Goal: Communication & Community: Share content

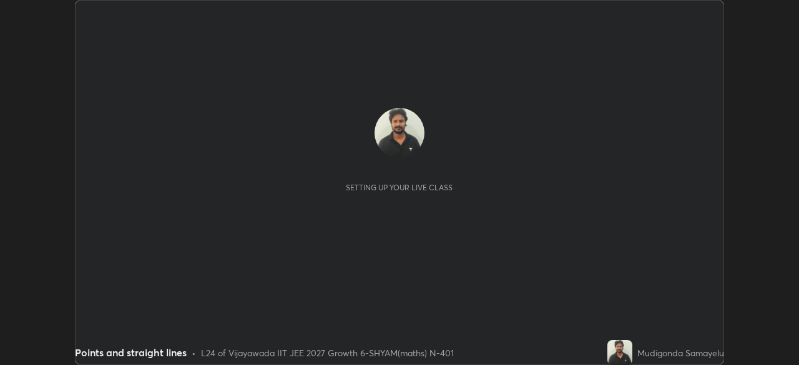
scroll to position [365, 798]
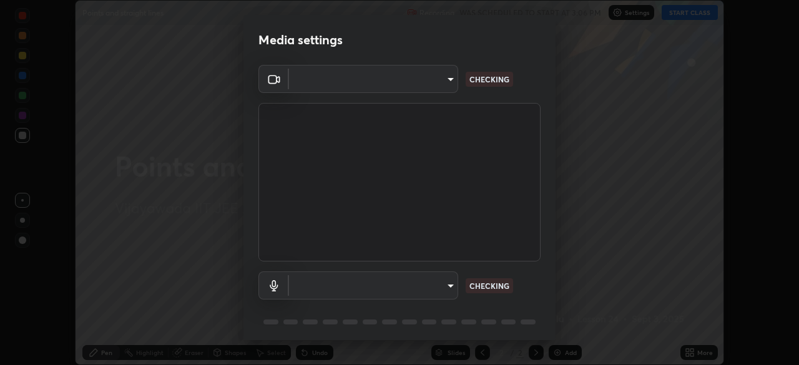
type input "2bd58049f5f114d9ad0fe751a30b8a6aabe45cc0510dad8fe464727eafc46ba8"
type input "communications"
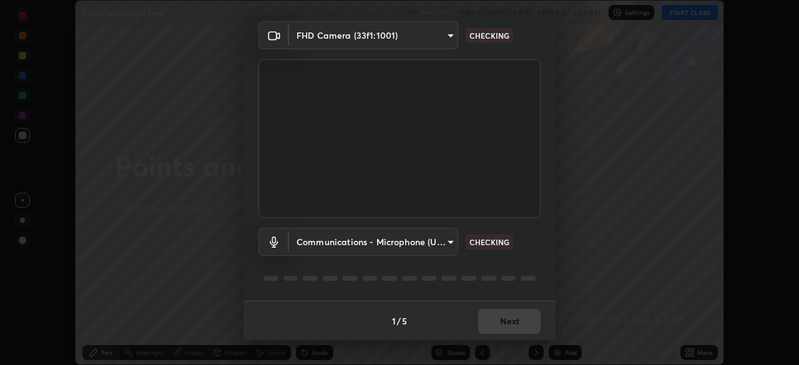
scroll to position [44, 0]
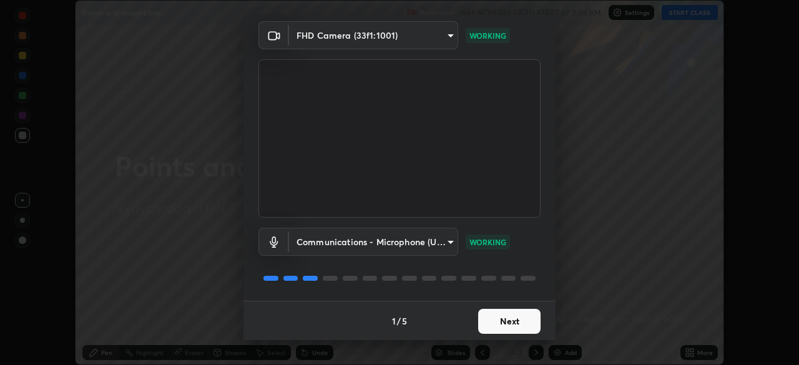
click at [504, 317] on button "Next" at bounding box center [509, 321] width 62 height 25
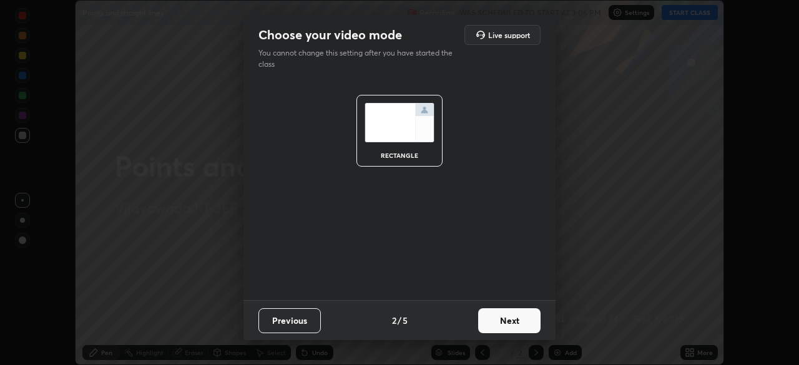
click at [509, 321] on button "Next" at bounding box center [509, 320] width 62 height 25
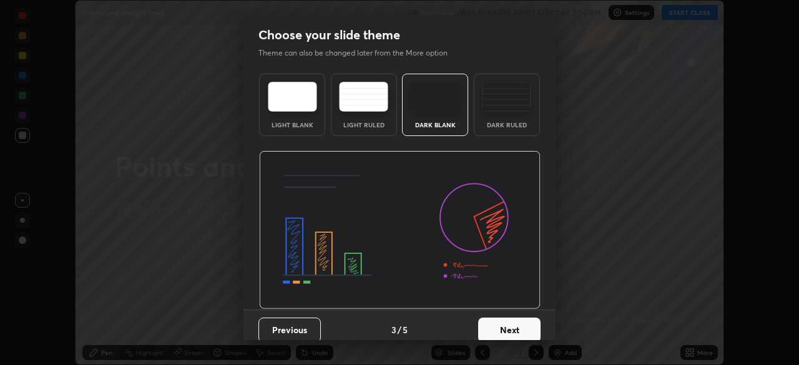
click at [503, 322] on button "Next" at bounding box center [509, 330] width 62 height 25
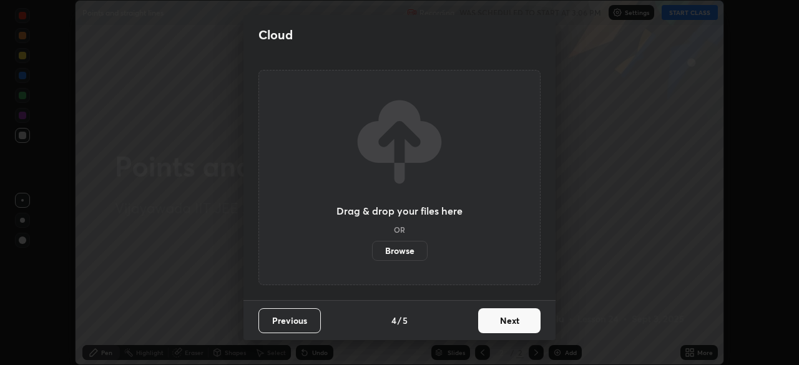
click at [496, 324] on button "Next" at bounding box center [509, 320] width 62 height 25
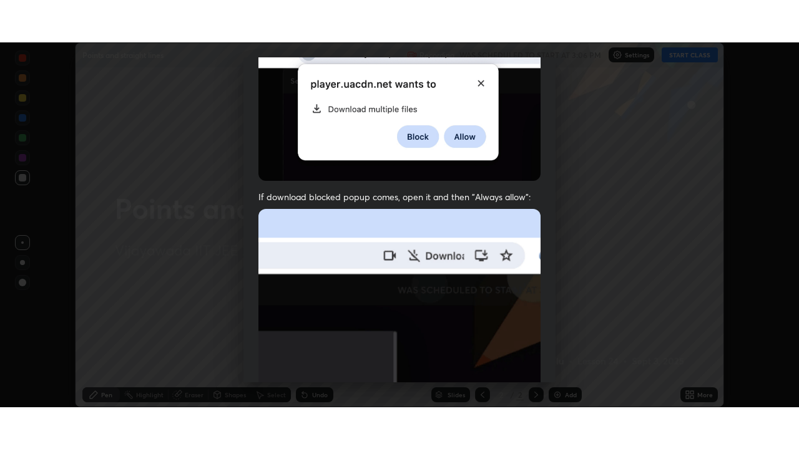
scroll to position [298, 0]
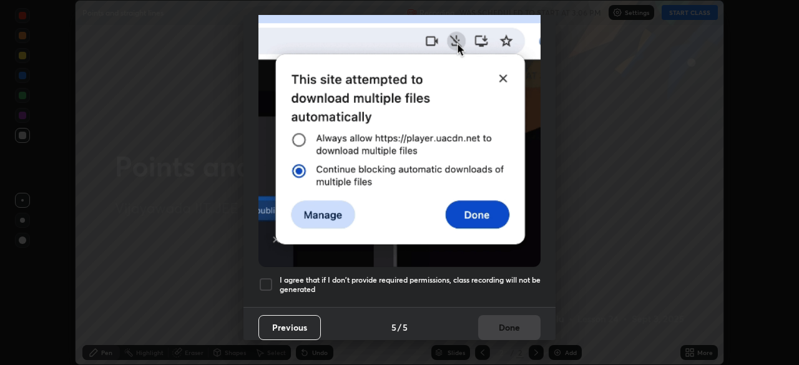
click at [261, 281] on div at bounding box center [265, 284] width 15 height 15
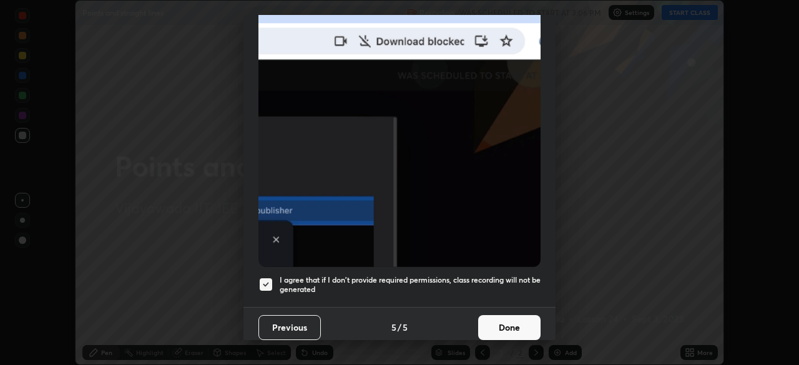
click at [497, 320] on button "Done" at bounding box center [509, 327] width 62 height 25
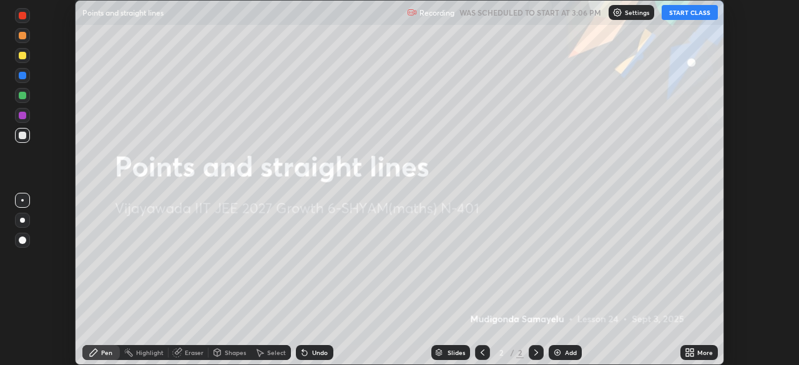
click at [690, 16] on button "START CLASS" at bounding box center [690, 12] width 56 height 15
click at [693, 356] on icon at bounding box center [691, 354] width 3 height 3
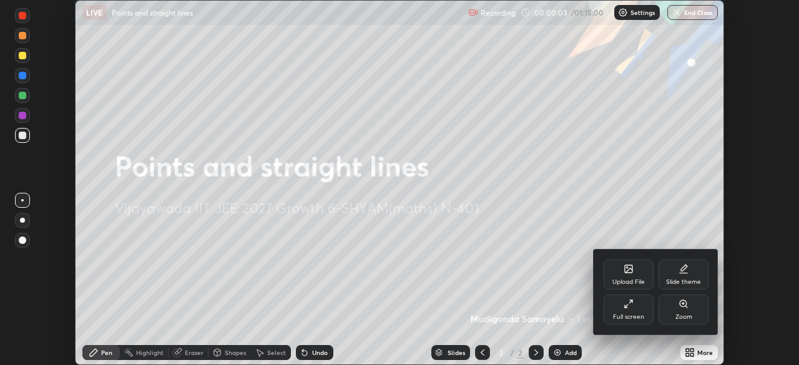
click at [626, 273] on icon at bounding box center [628, 268] width 7 height 7
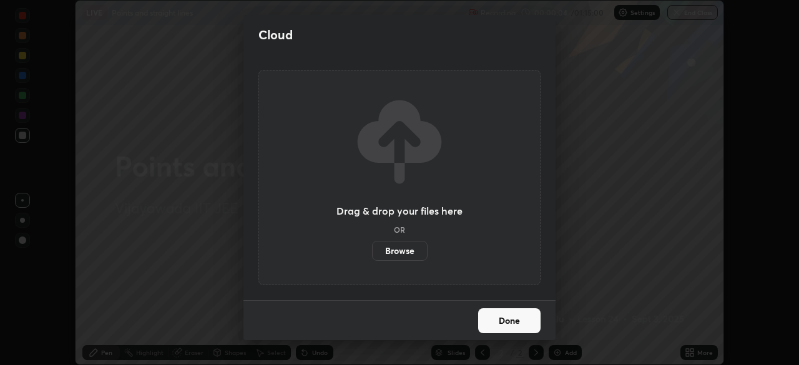
click at [400, 248] on label "Browse" at bounding box center [400, 251] width 56 height 20
click at [372, 248] on input "Browse" at bounding box center [372, 251] width 0 height 20
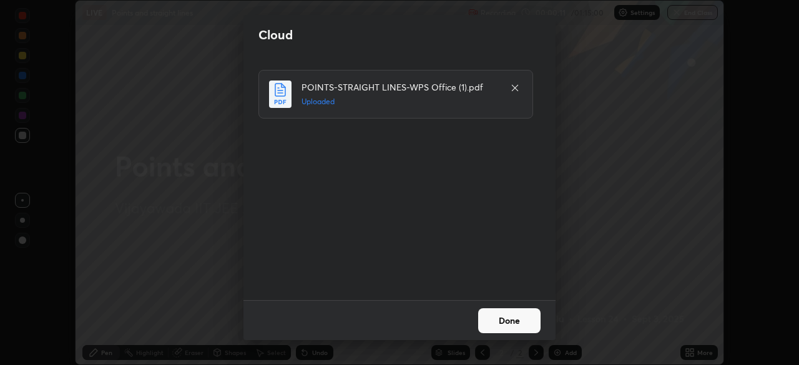
click at [504, 320] on button "Done" at bounding box center [509, 320] width 62 height 25
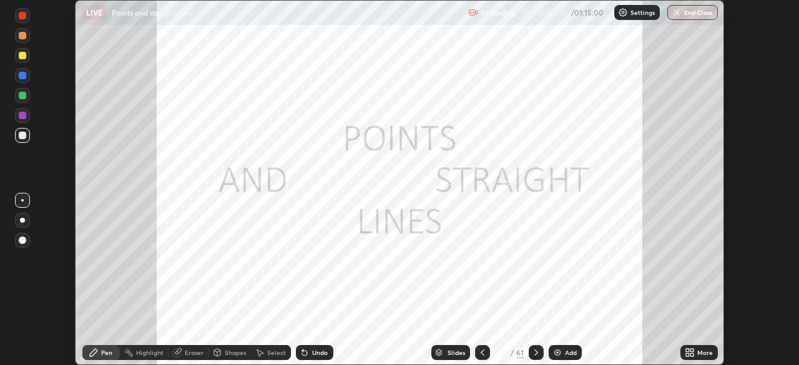
click at [692, 355] on icon at bounding box center [691, 354] width 3 height 3
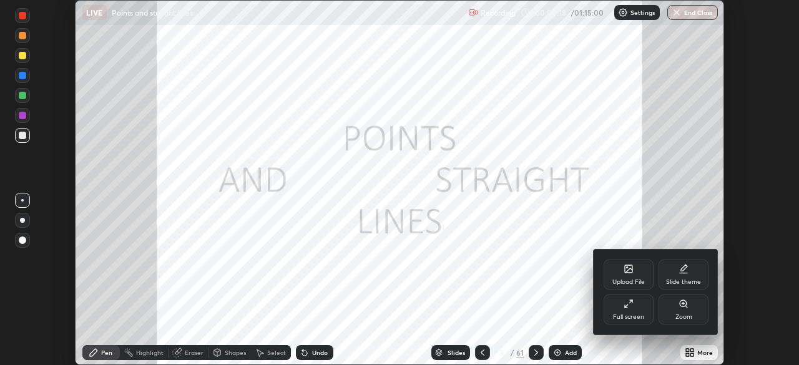
click at [631, 303] on icon at bounding box center [629, 304] width 10 height 10
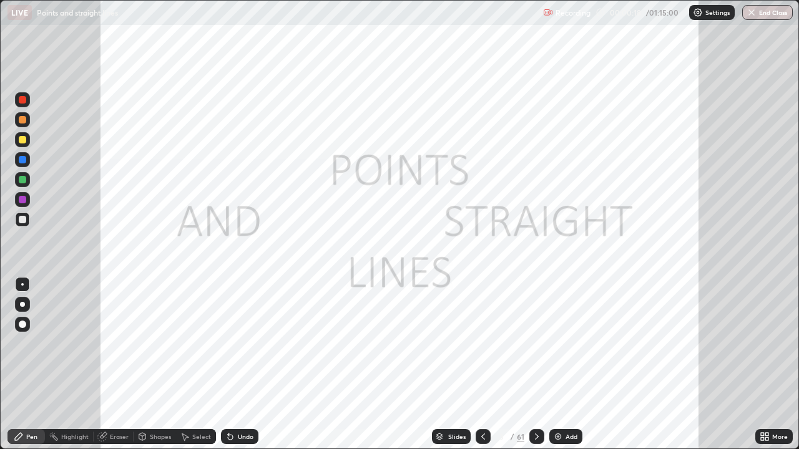
scroll to position [449, 799]
click at [454, 365] on div "Slides" at bounding box center [456, 437] width 17 height 6
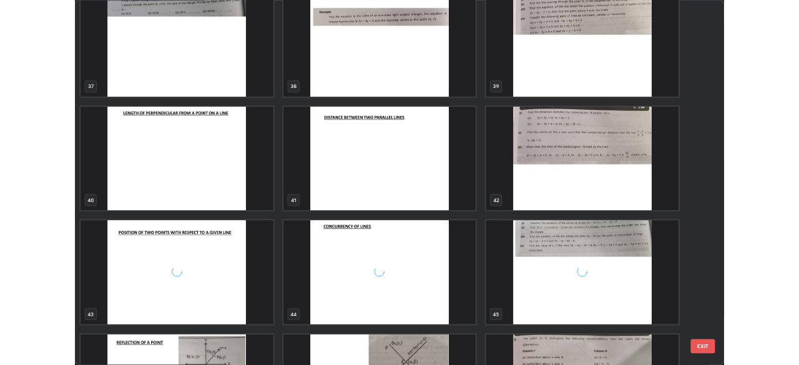
scroll to position [1714, 0]
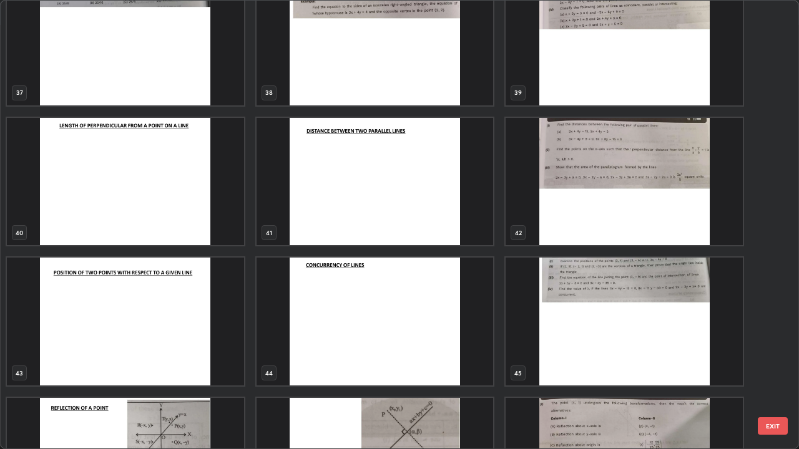
click at [582, 185] on img "grid" at bounding box center [624, 182] width 237 height 128
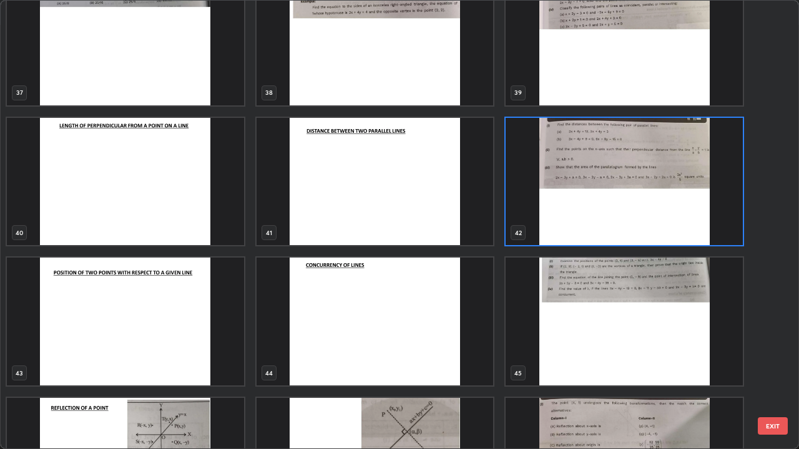
click at [560, 202] on img "grid" at bounding box center [624, 182] width 237 height 128
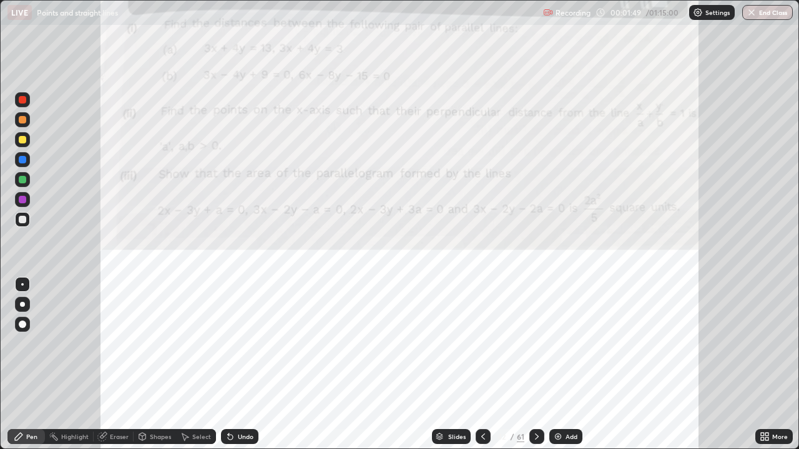
click at [22, 305] on div at bounding box center [22, 304] width 5 height 5
click at [22, 102] on div at bounding box center [22, 99] width 7 height 7
click at [556, 365] on img at bounding box center [558, 437] width 10 height 10
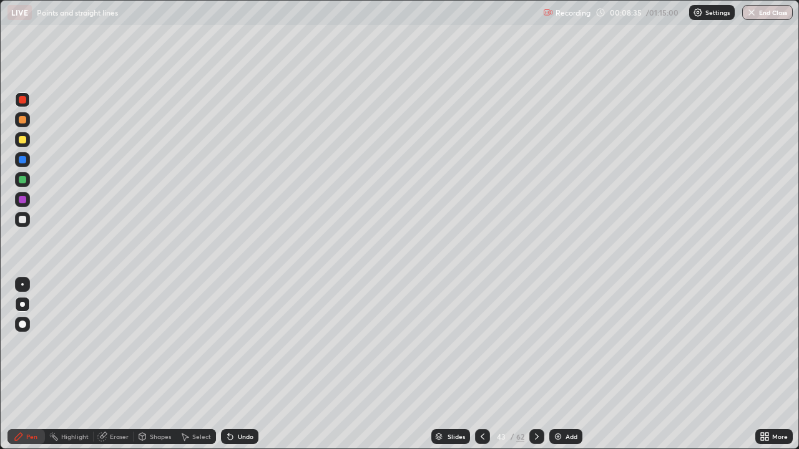
click at [481, 365] on icon at bounding box center [483, 437] width 10 height 10
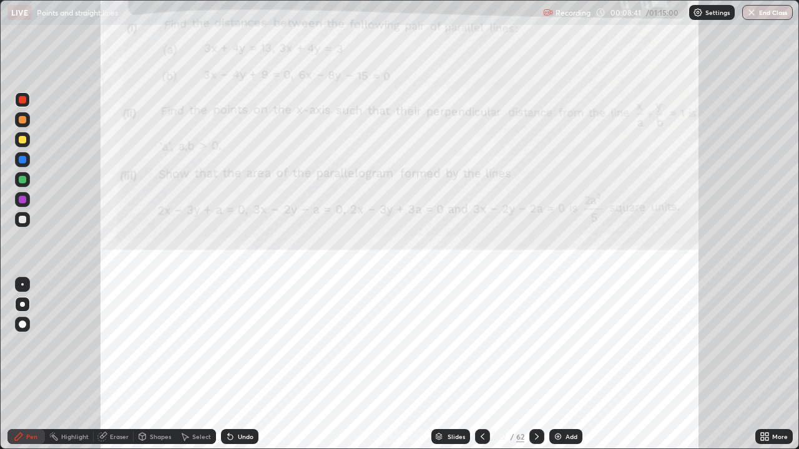
click at [536, 365] on icon at bounding box center [537, 437] width 10 height 10
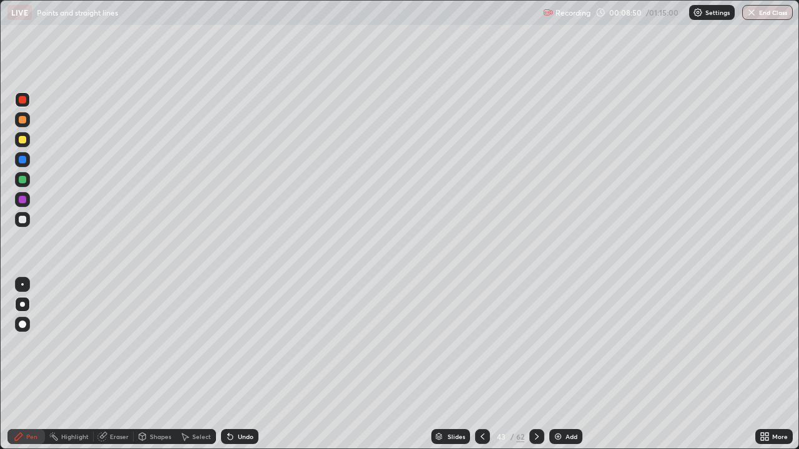
click at [26, 226] on div at bounding box center [22, 219] width 15 height 15
click at [21, 179] on div at bounding box center [22, 179] width 7 height 7
click at [24, 140] on div at bounding box center [22, 139] width 7 height 7
click at [481, 365] on icon at bounding box center [483, 437] width 10 height 10
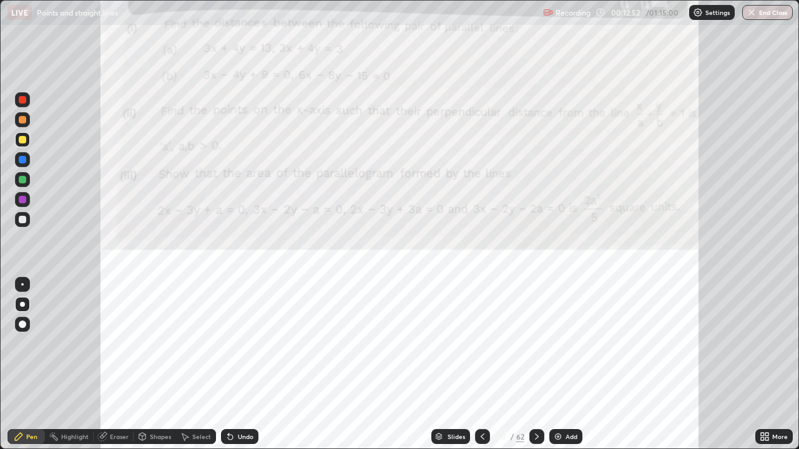
click at [556, 365] on img at bounding box center [558, 437] width 10 height 10
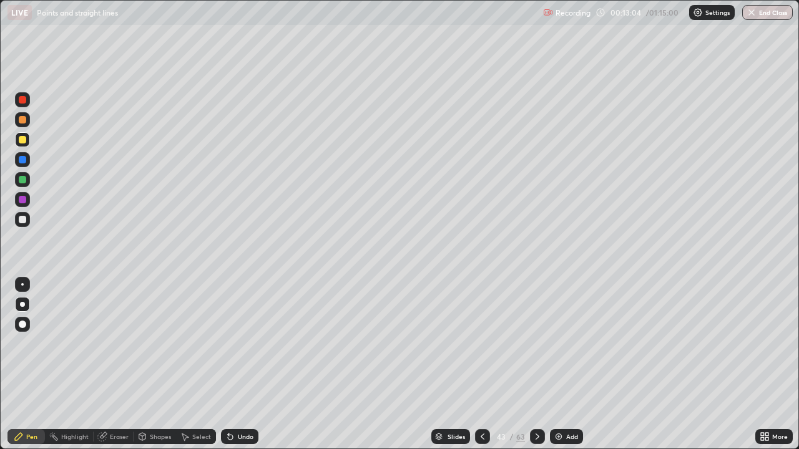
click at [481, 365] on icon at bounding box center [483, 437] width 10 height 10
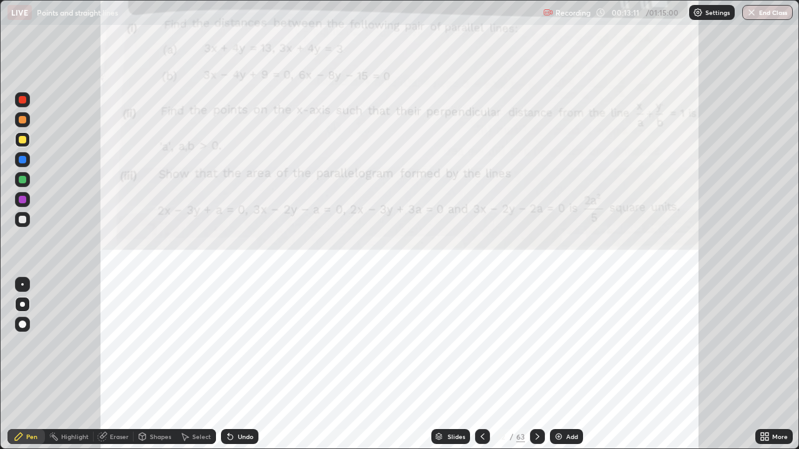
click at [534, 365] on icon at bounding box center [538, 437] width 10 height 10
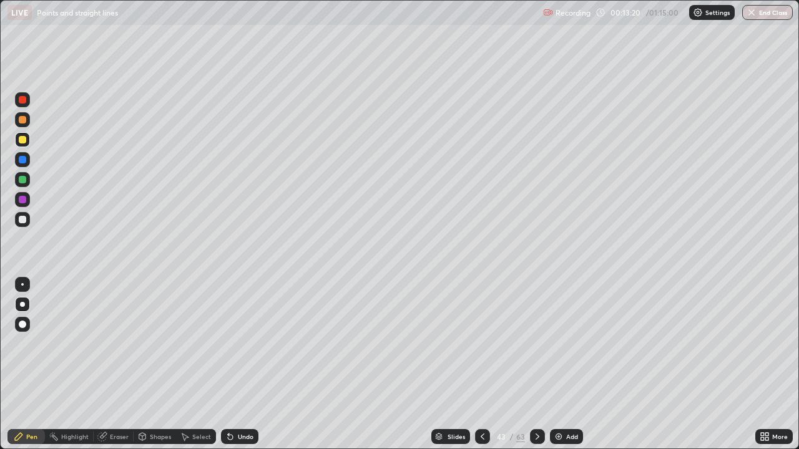
click at [533, 365] on icon at bounding box center [538, 437] width 10 height 10
click at [482, 365] on icon at bounding box center [483, 437] width 10 height 10
click at [480, 365] on icon at bounding box center [483, 437] width 10 height 10
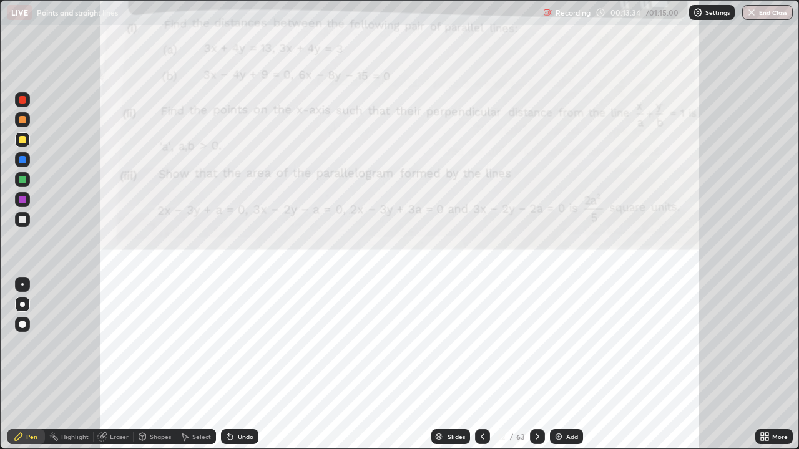
click at [536, 365] on icon at bounding box center [538, 437] width 10 height 10
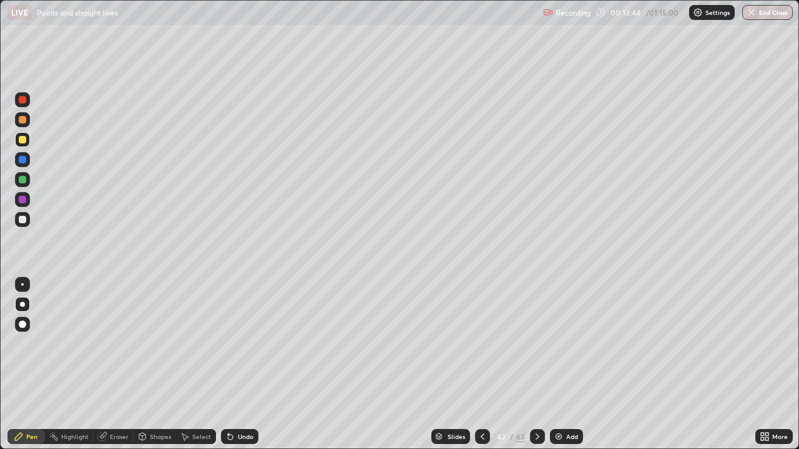
click at [480, 365] on icon at bounding box center [483, 437] width 10 height 10
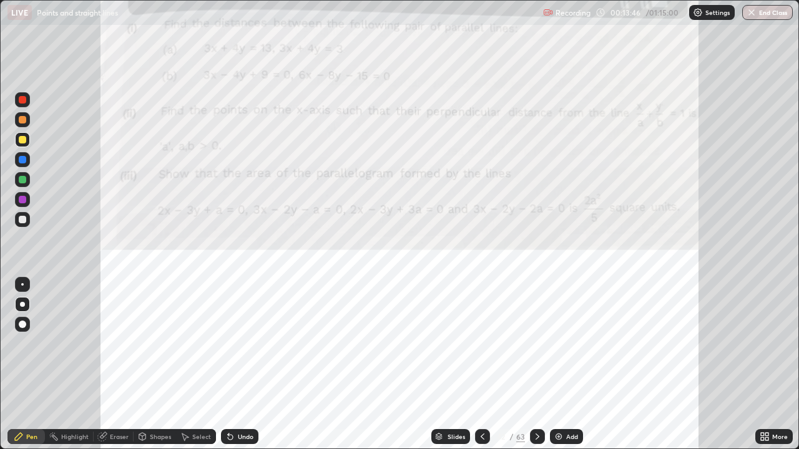
click at [24, 202] on div at bounding box center [22, 199] width 7 height 7
click at [536, 365] on icon at bounding box center [538, 437] width 10 height 10
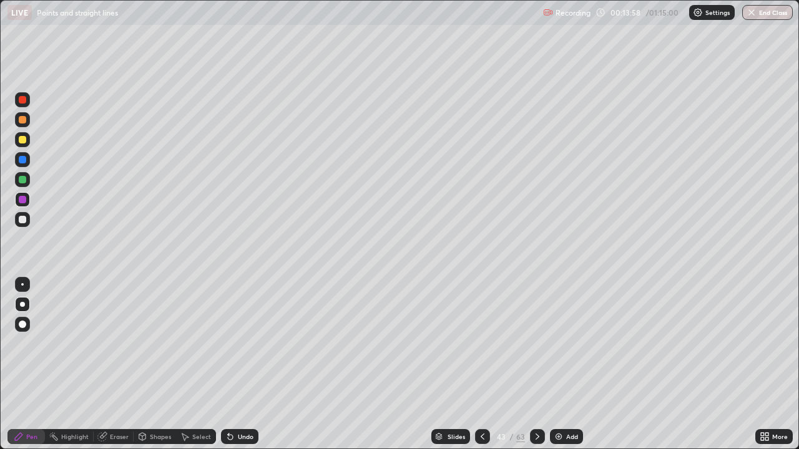
click at [481, 365] on icon at bounding box center [483, 437] width 4 height 6
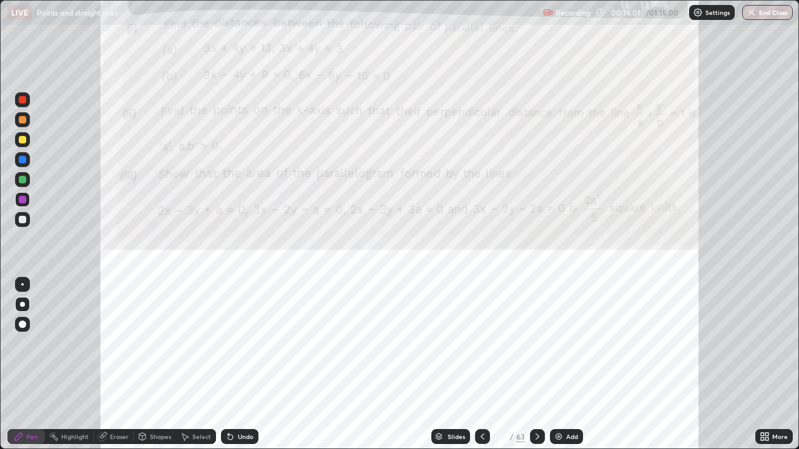
click at [536, 365] on icon at bounding box center [538, 437] width 10 height 10
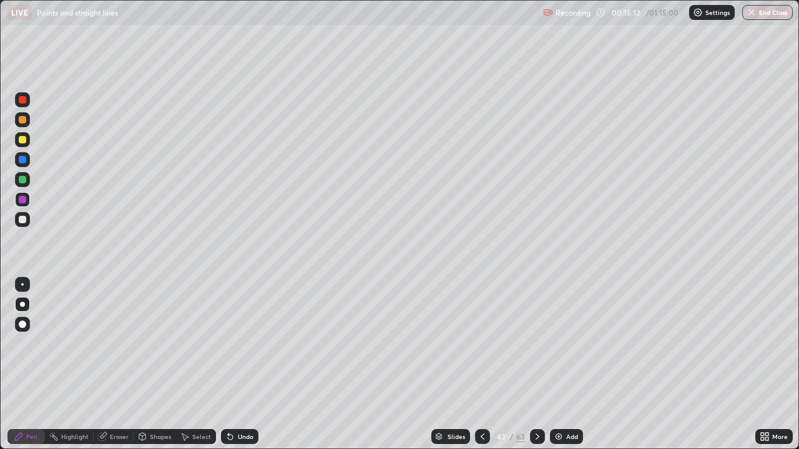
click at [481, 365] on icon at bounding box center [483, 437] width 10 height 10
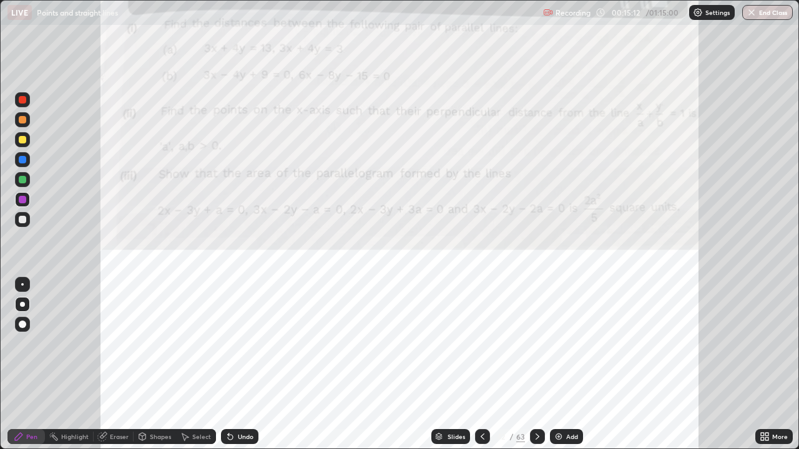
click at [479, 365] on icon at bounding box center [483, 437] width 10 height 10
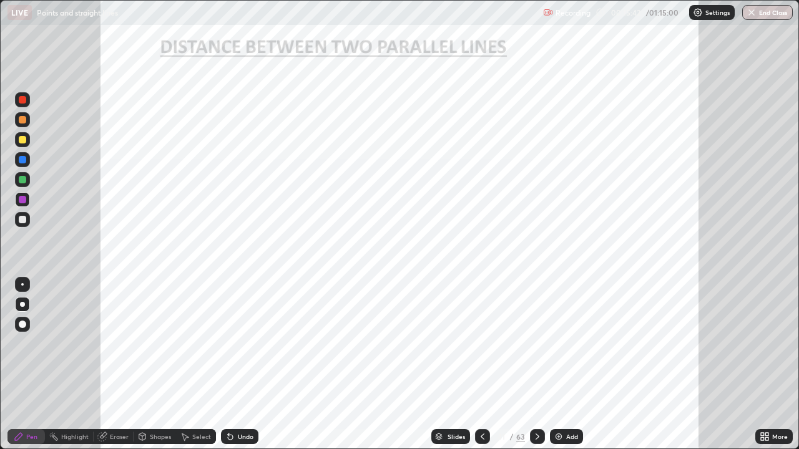
click at [536, 365] on icon at bounding box center [538, 437] width 10 height 10
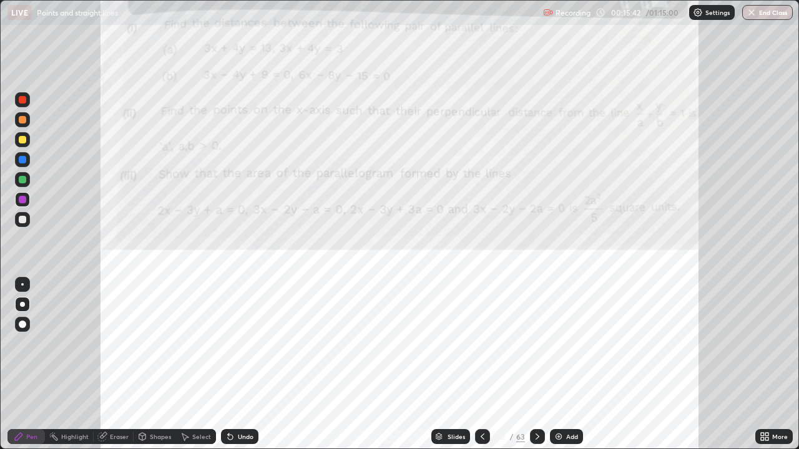
click at [536, 365] on icon at bounding box center [538, 437] width 10 height 10
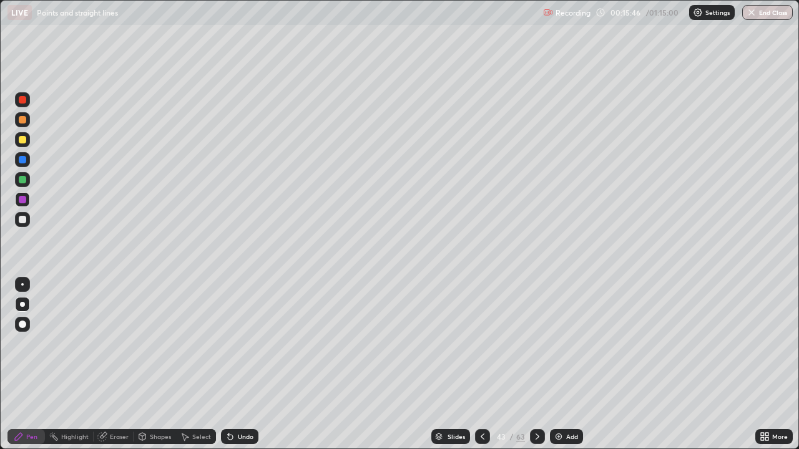
click at [19, 102] on div at bounding box center [22, 99] width 7 height 7
click at [238, 365] on div "Undo" at bounding box center [246, 437] width 16 height 6
click at [481, 365] on icon at bounding box center [483, 437] width 10 height 10
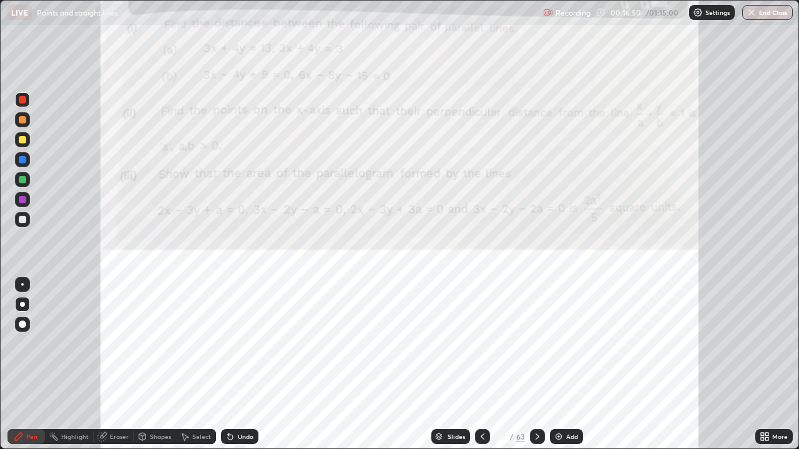
click at [481, 365] on icon at bounding box center [483, 437] width 10 height 10
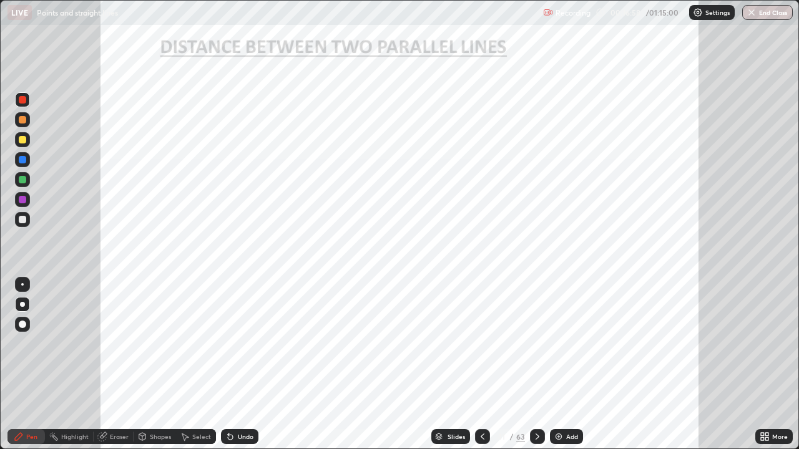
click at [530, 365] on div at bounding box center [537, 437] width 15 height 15
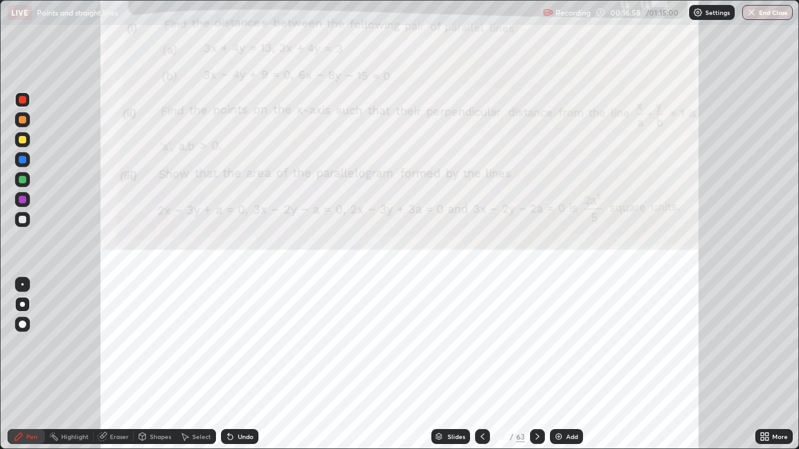
click at [536, 365] on icon at bounding box center [538, 437] width 10 height 10
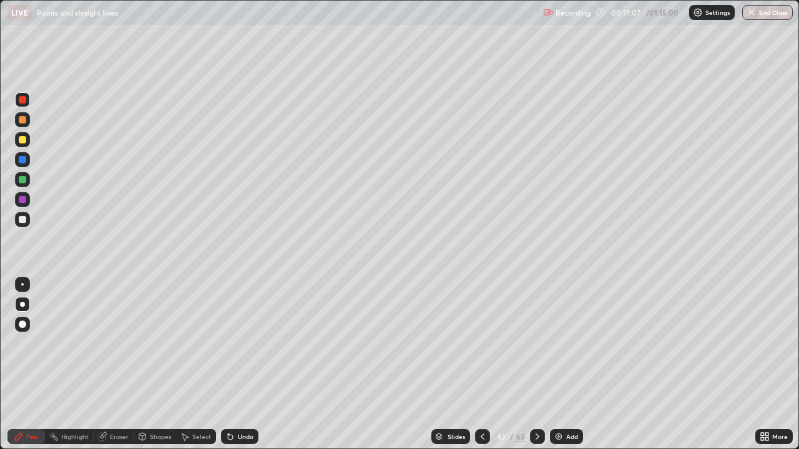
click at [21, 142] on div at bounding box center [22, 139] width 7 height 7
click at [483, 365] on icon at bounding box center [483, 437] width 10 height 10
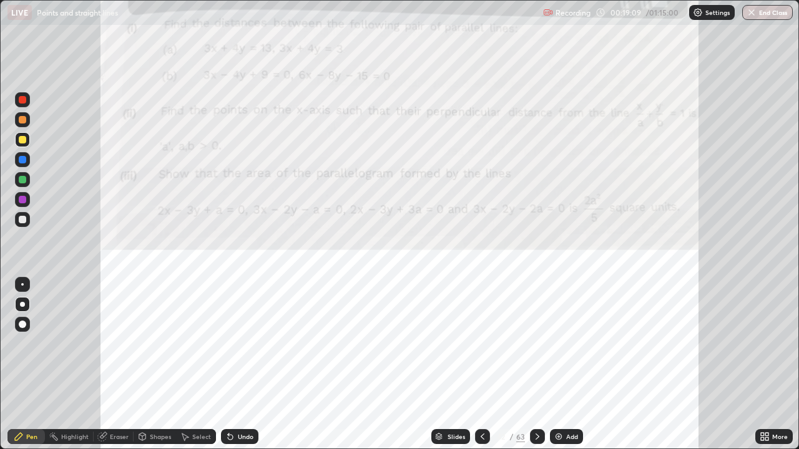
click at [536, 365] on icon at bounding box center [538, 437] width 4 height 6
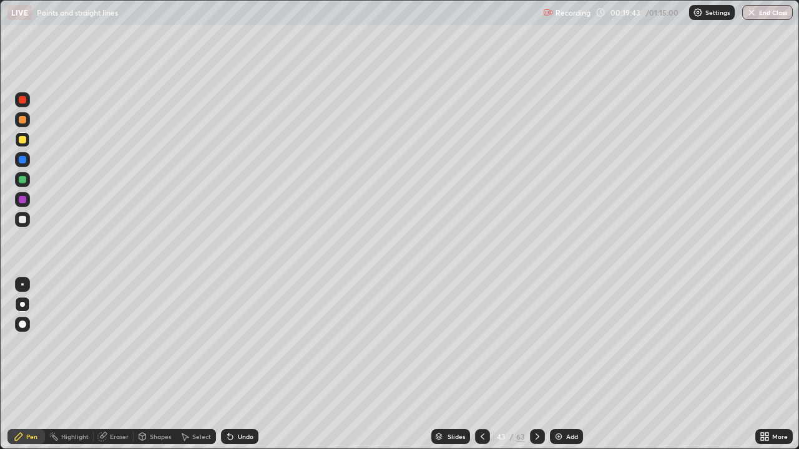
click at [534, 365] on icon at bounding box center [538, 437] width 10 height 10
click at [481, 365] on icon at bounding box center [483, 437] width 10 height 10
click at [533, 365] on icon at bounding box center [538, 437] width 10 height 10
click at [538, 365] on icon at bounding box center [538, 437] width 10 height 10
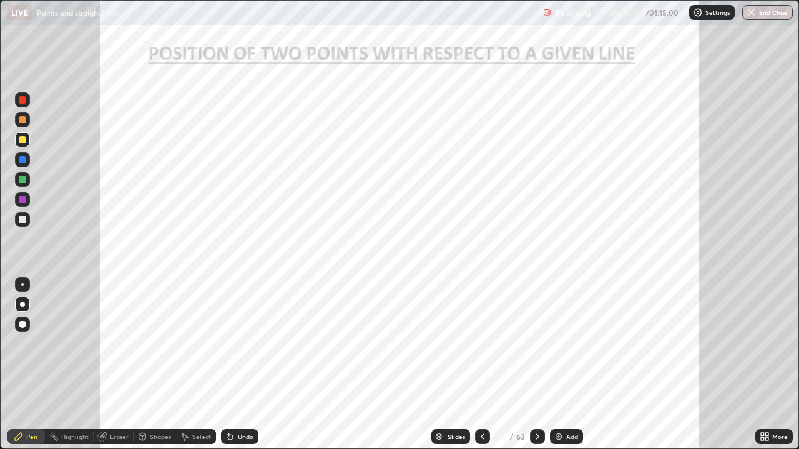
click at [22, 200] on div at bounding box center [22, 199] width 7 height 7
click at [24, 100] on div at bounding box center [22, 99] width 7 height 7
click at [22, 162] on div at bounding box center [22, 159] width 7 height 7
click at [536, 365] on icon at bounding box center [538, 437] width 10 height 10
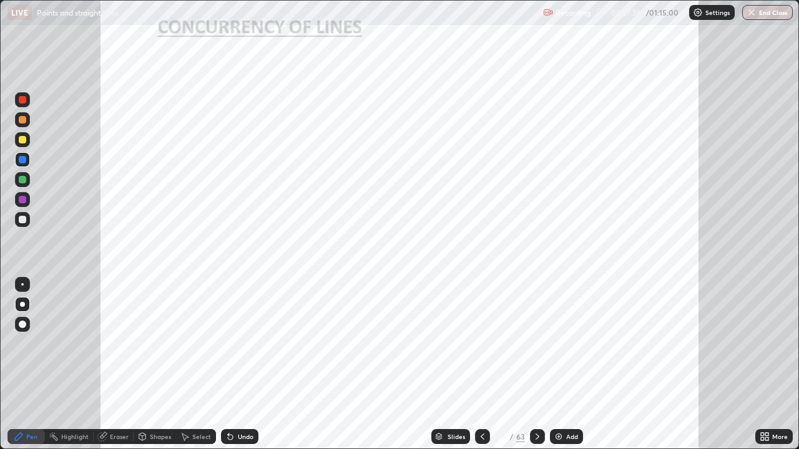
click at [481, 365] on icon at bounding box center [483, 437] width 10 height 10
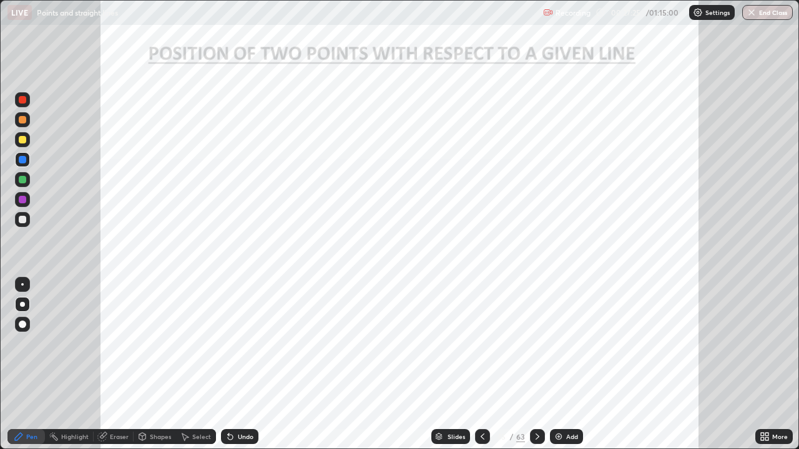
click at [555, 365] on img at bounding box center [559, 437] width 10 height 10
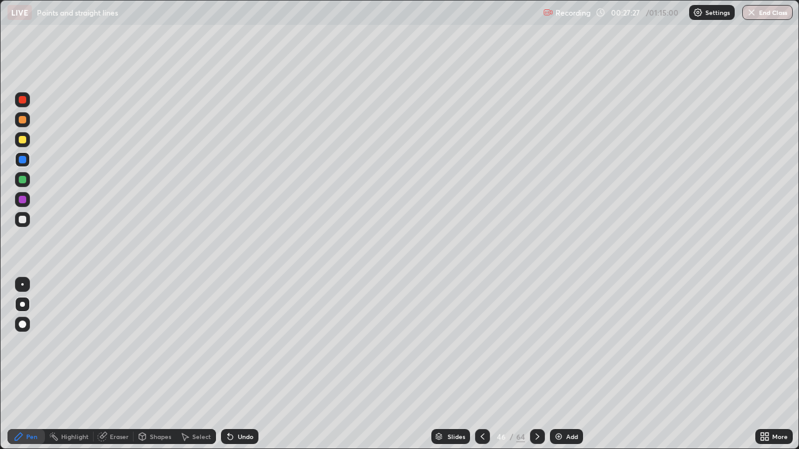
click at [23, 142] on div at bounding box center [22, 139] width 7 height 7
click at [22, 220] on div at bounding box center [22, 219] width 7 height 7
click at [115, 365] on div "Eraser" at bounding box center [119, 437] width 19 height 6
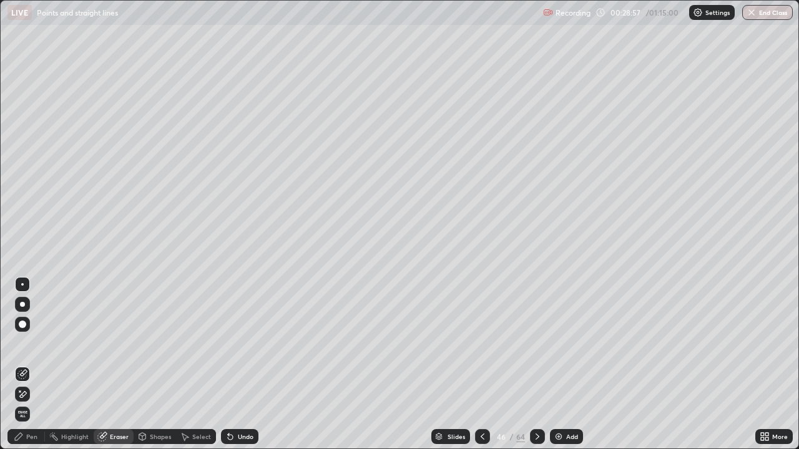
click at [28, 365] on div "Pen" at bounding box center [31, 437] width 11 height 6
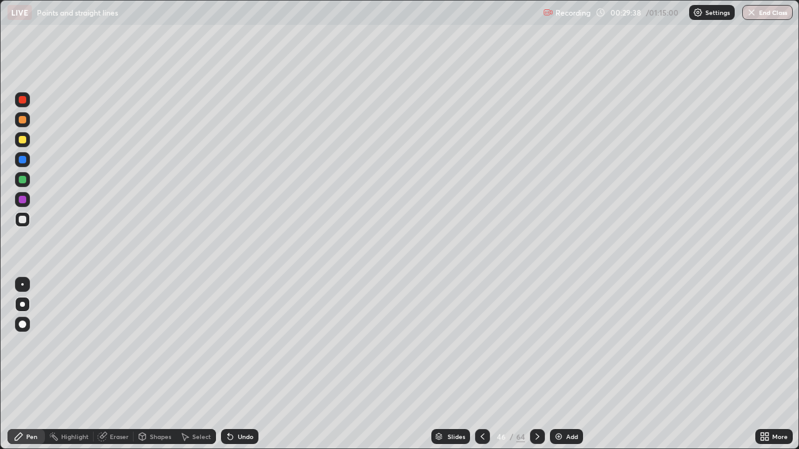
click at [243, 365] on div "Undo" at bounding box center [246, 437] width 16 height 6
click at [239, 365] on div "Undo" at bounding box center [246, 437] width 16 height 6
click at [244, 365] on div "Undo" at bounding box center [246, 437] width 16 height 6
click at [246, 365] on div "Undo" at bounding box center [246, 437] width 16 height 6
click at [556, 365] on img at bounding box center [559, 437] width 10 height 10
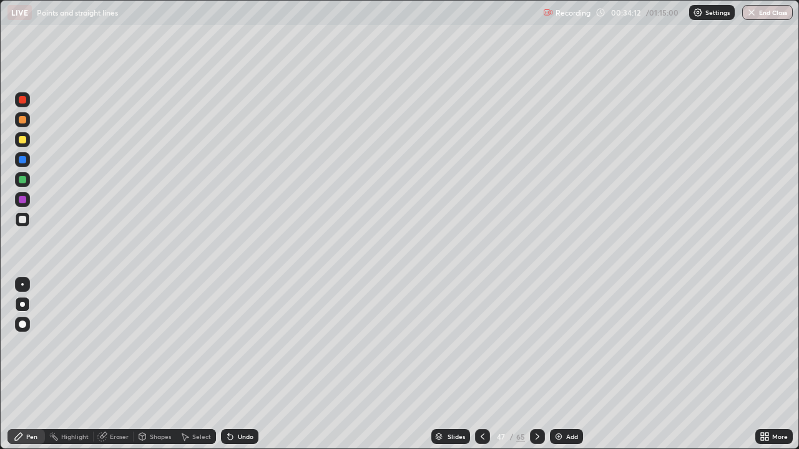
click at [24, 146] on div at bounding box center [22, 139] width 15 height 15
click at [482, 365] on icon at bounding box center [483, 437] width 10 height 10
click at [534, 365] on icon at bounding box center [538, 437] width 10 height 10
click at [481, 365] on icon at bounding box center [483, 437] width 10 height 10
click at [536, 365] on icon at bounding box center [538, 437] width 10 height 10
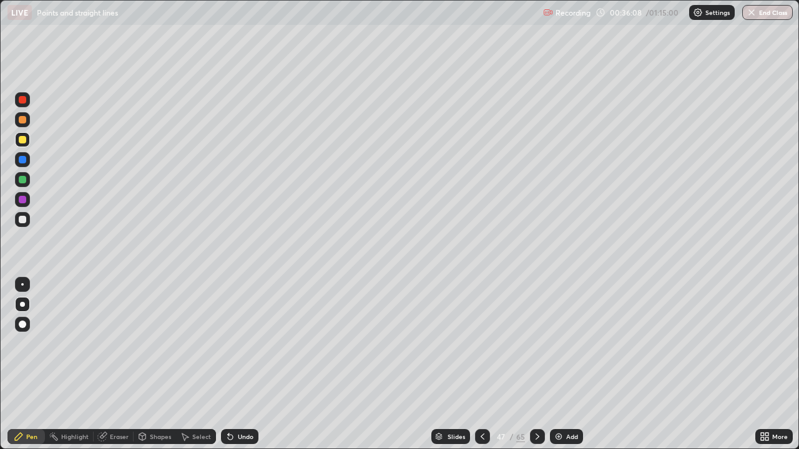
click at [536, 365] on icon at bounding box center [538, 437] width 10 height 10
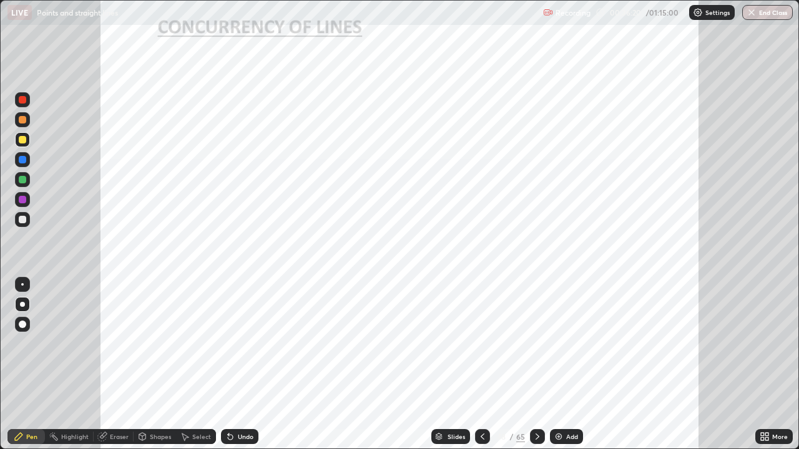
click at [24, 101] on div at bounding box center [22, 99] width 7 height 7
click at [120, 365] on div "Eraser" at bounding box center [119, 437] width 19 height 6
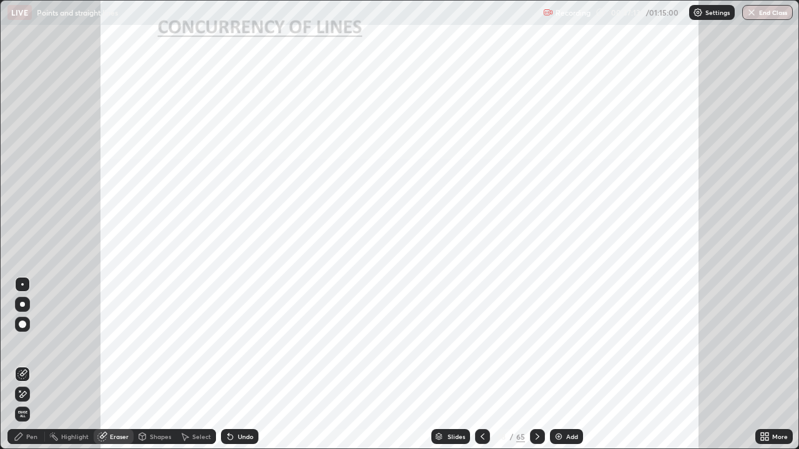
click at [34, 365] on div "Pen" at bounding box center [31, 437] width 11 height 6
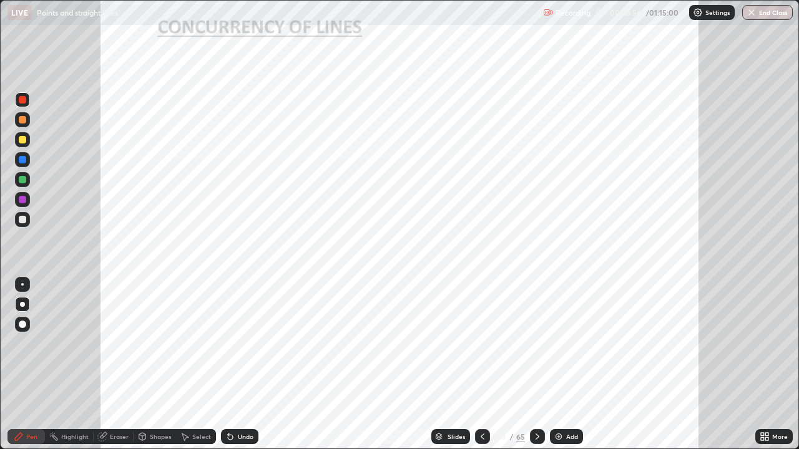
click at [246, 365] on div "Undo" at bounding box center [246, 437] width 16 height 6
click at [248, 365] on div "Undo" at bounding box center [246, 437] width 16 height 6
click at [250, 365] on div "Undo" at bounding box center [239, 437] width 37 height 15
click at [248, 365] on div "Undo" at bounding box center [246, 437] width 16 height 6
click at [246, 365] on div "Undo" at bounding box center [239, 437] width 37 height 15
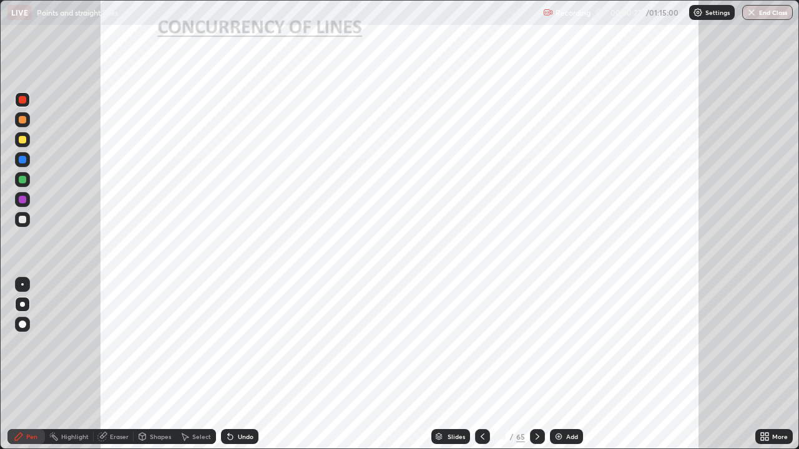
click at [116, 365] on div "Eraser" at bounding box center [119, 437] width 19 height 6
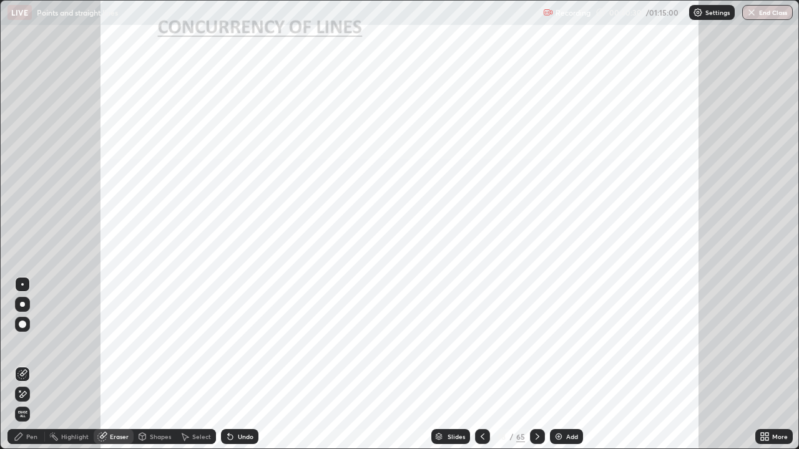
click at [31, 365] on div "Pen" at bounding box center [31, 437] width 11 height 6
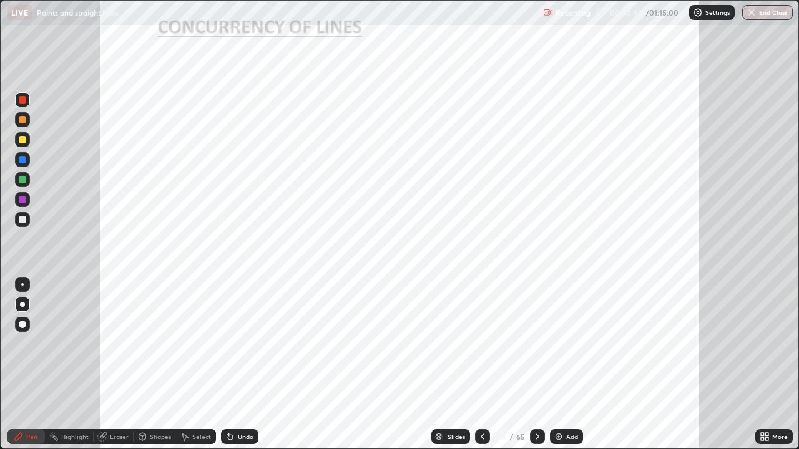
click at [556, 365] on img at bounding box center [559, 437] width 10 height 10
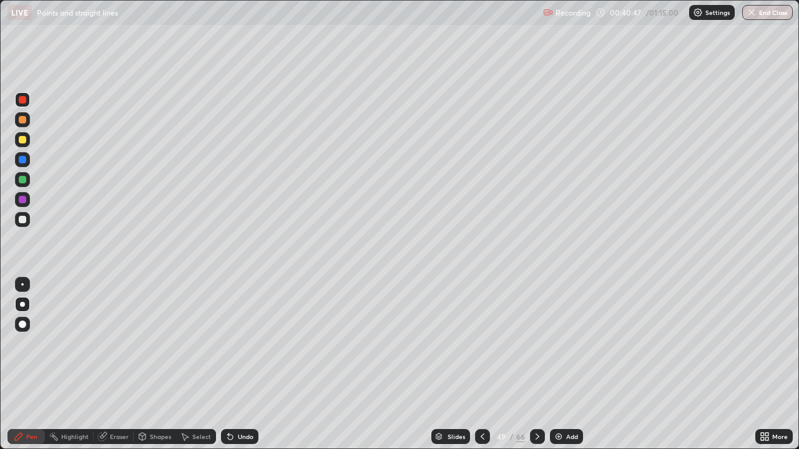
click at [481, 365] on icon at bounding box center [483, 437] width 10 height 10
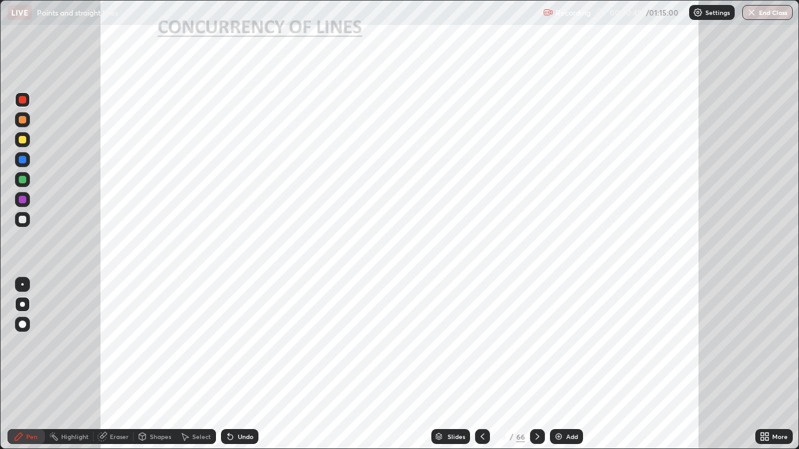
click at [22, 201] on div at bounding box center [22, 199] width 7 height 7
click at [20, 220] on div at bounding box center [22, 219] width 7 height 7
click at [534, 365] on icon at bounding box center [538, 437] width 10 height 10
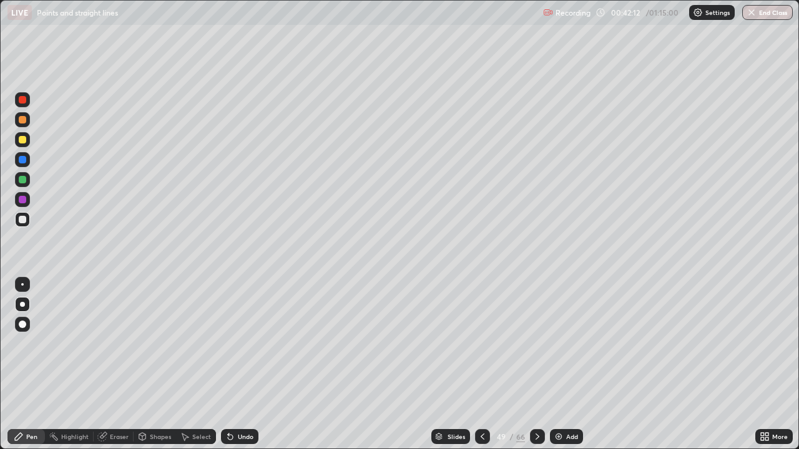
click at [536, 365] on icon at bounding box center [538, 437] width 4 height 6
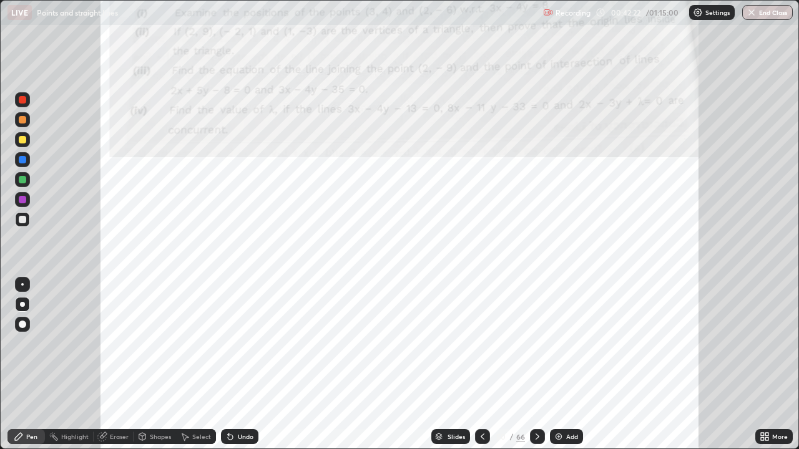
click at [536, 365] on icon at bounding box center [538, 437] width 10 height 10
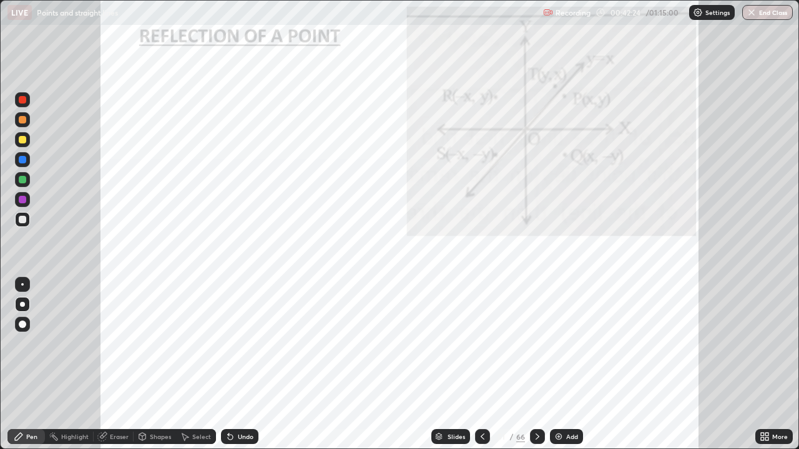
click at [481, 365] on icon at bounding box center [483, 437] width 10 height 10
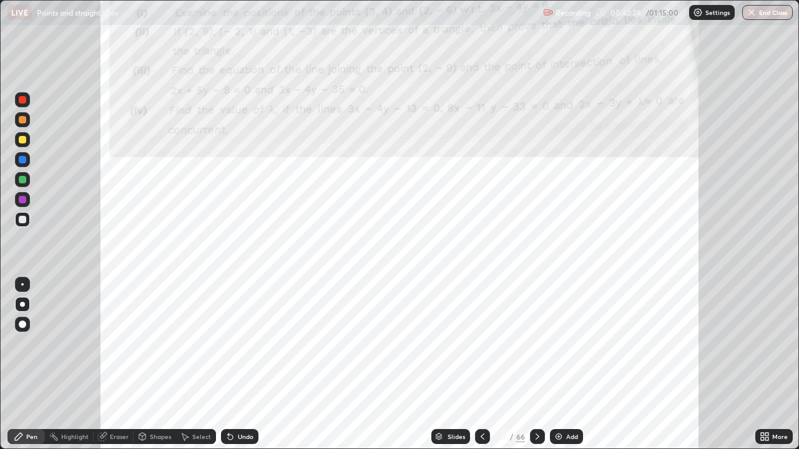
click at [481, 365] on icon at bounding box center [483, 437] width 4 height 6
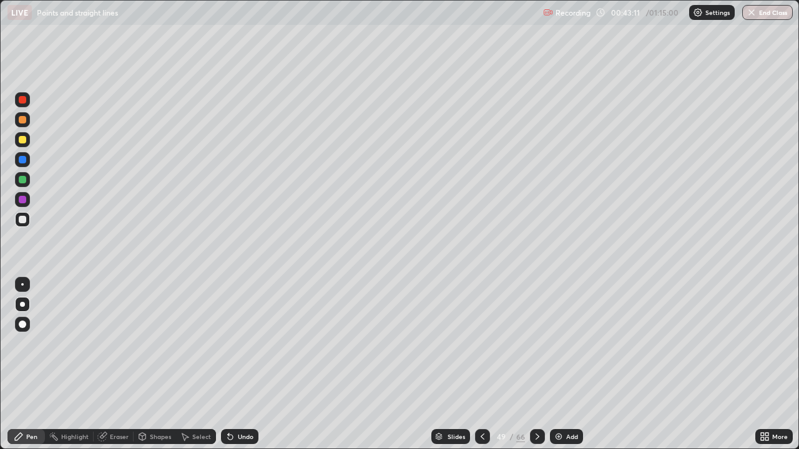
click at [536, 365] on icon at bounding box center [538, 437] width 10 height 10
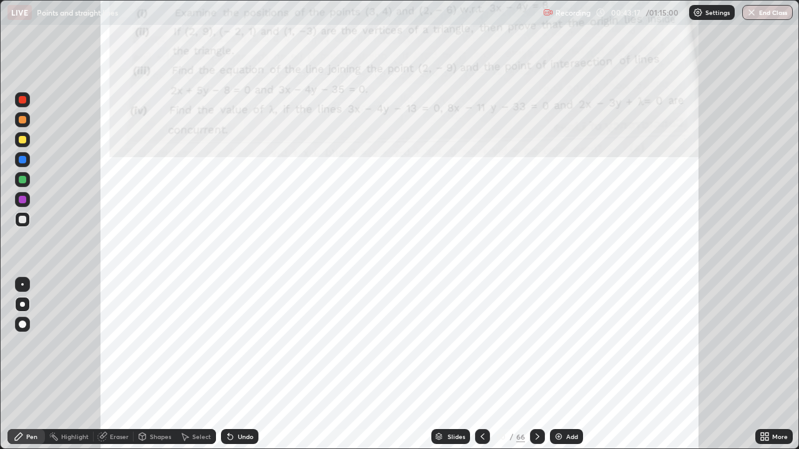
click at [481, 365] on icon at bounding box center [483, 437] width 4 height 6
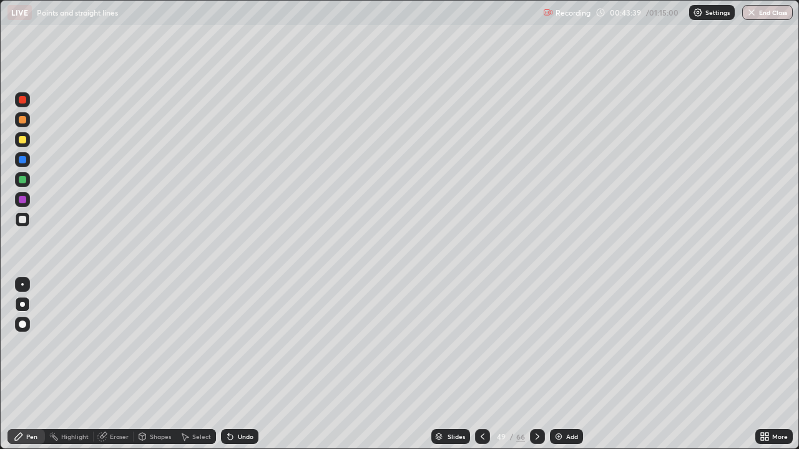
click at [537, 365] on icon at bounding box center [538, 437] width 10 height 10
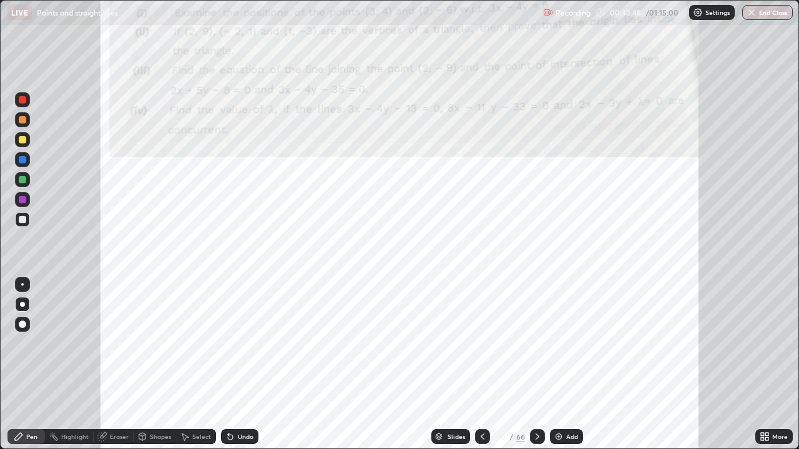
click at [22, 106] on div at bounding box center [22, 99] width 15 height 15
click at [27, 155] on div at bounding box center [22, 159] width 15 height 15
click at [247, 365] on div "Undo" at bounding box center [246, 437] width 16 height 6
click at [238, 365] on div "Undo" at bounding box center [246, 437] width 16 height 6
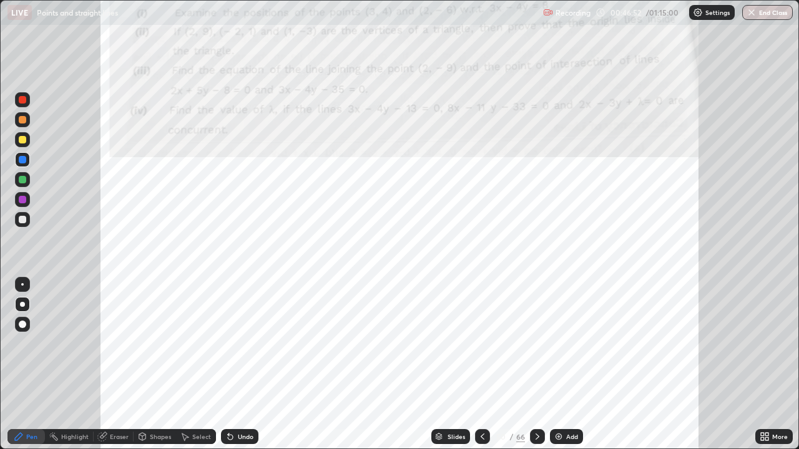
click at [238, 365] on div "Undo" at bounding box center [246, 437] width 16 height 6
click at [120, 365] on div "Eraser" at bounding box center [119, 437] width 19 height 6
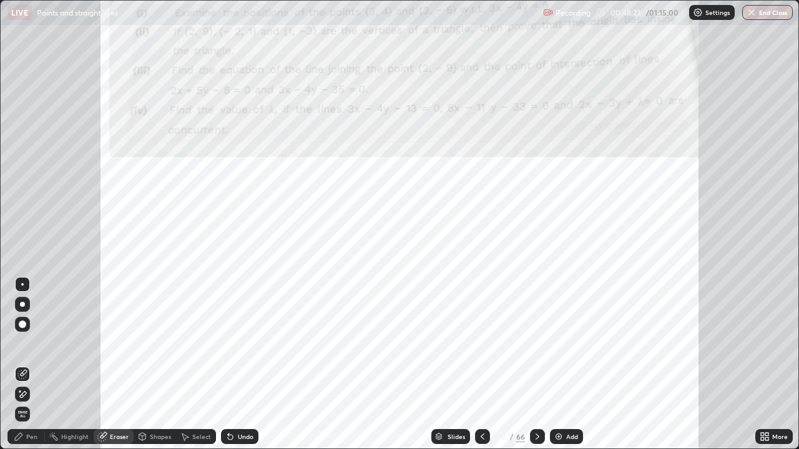
click at [32, 365] on div "Pen" at bounding box center [25, 437] width 37 height 15
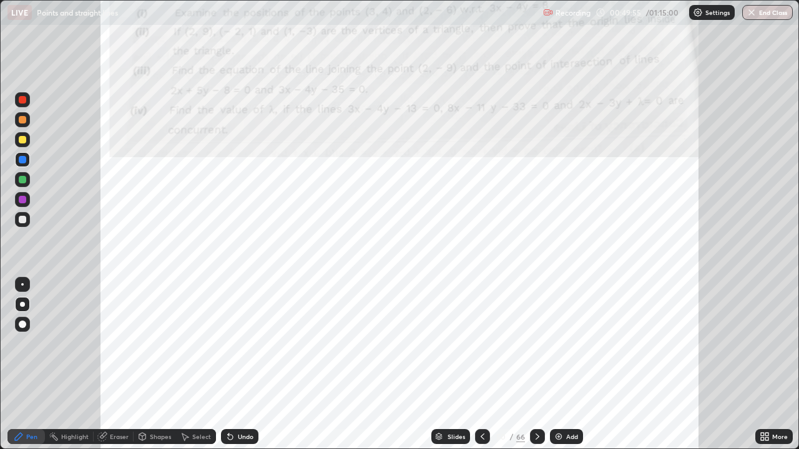
click at [536, 365] on icon at bounding box center [538, 437] width 10 height 10
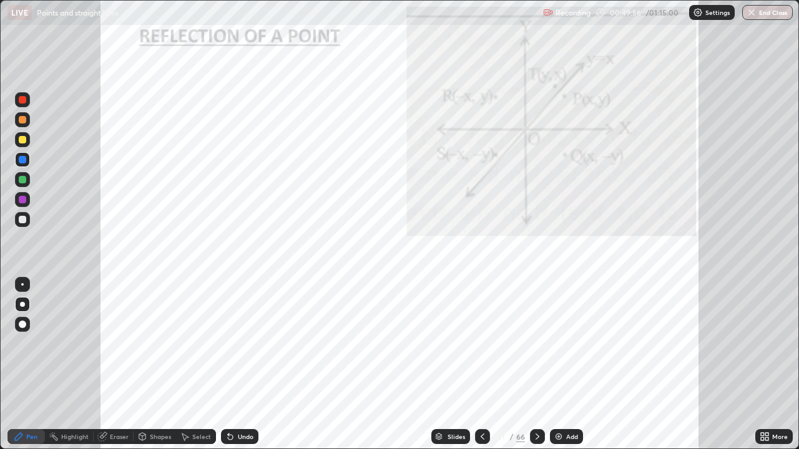
click at [480, 365] on icon at bounding box center [483, 437] width 10 height 10
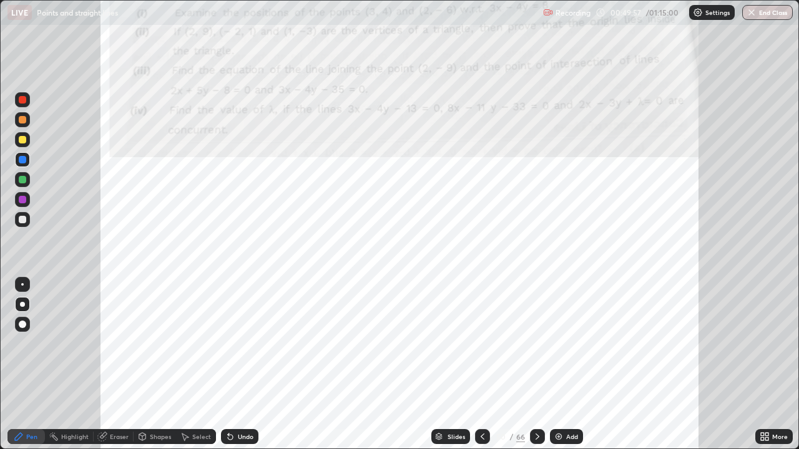
click at [559, 365] on img at bounding box center [559, 437] width 10 height 10
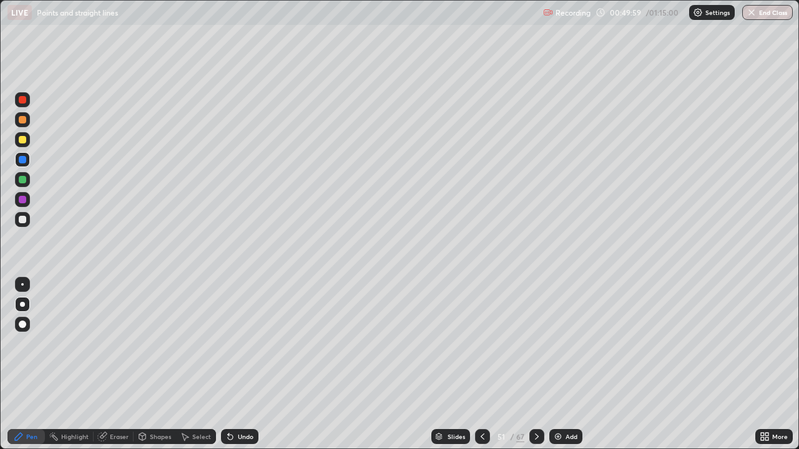
click at [20, 218] on div at bounding box center [22, 219] width 7 height 7
click at [480, 365] on icon at bounding box center [483, 437] width 10 height 10
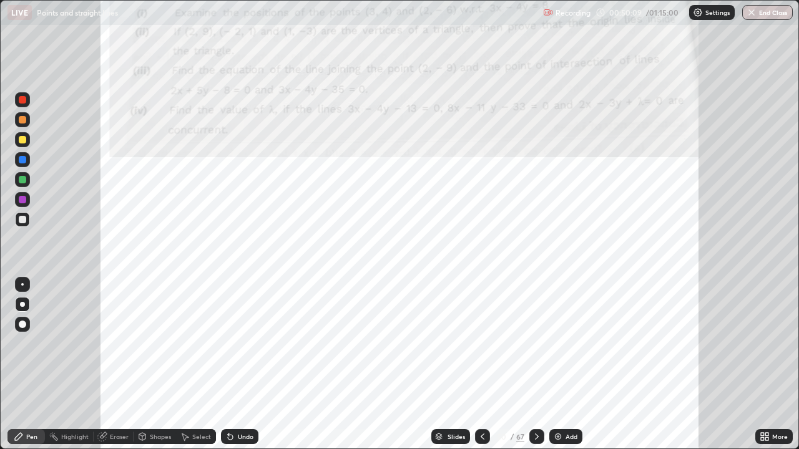
click at [537, 365] on icon at bounding box center [537, 437] width 10 height 10
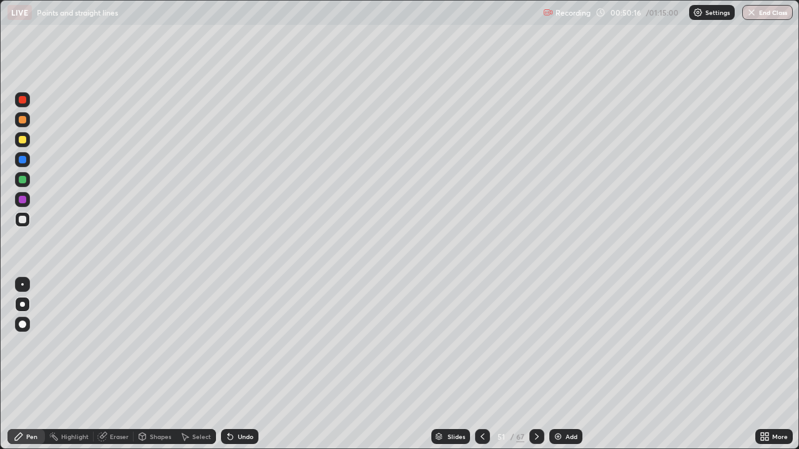
click at [479, 365] on icon at bounding box center [483, 437] width 10 height 10
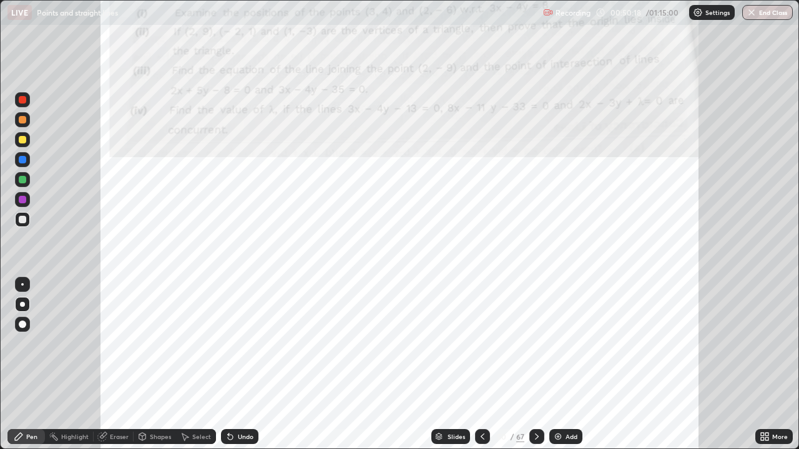
click at [538, 365] on icon at bounding box center [537, 437] width 10 height 10
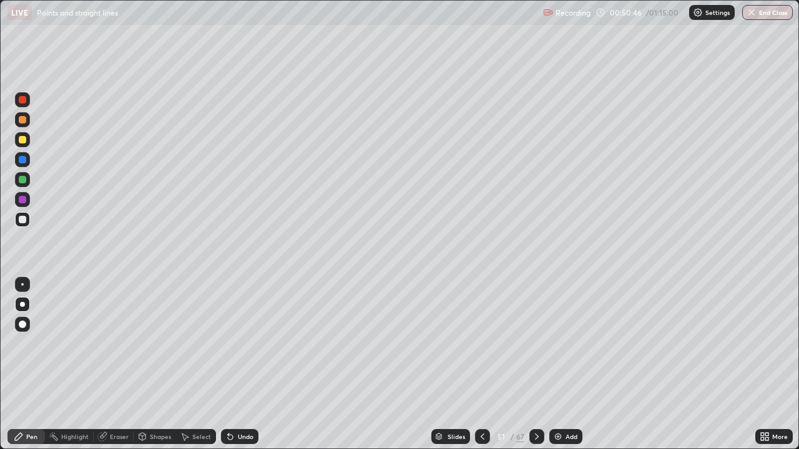
click at [487, 365] on div at bounding box center [482, 437] width 15 height 15
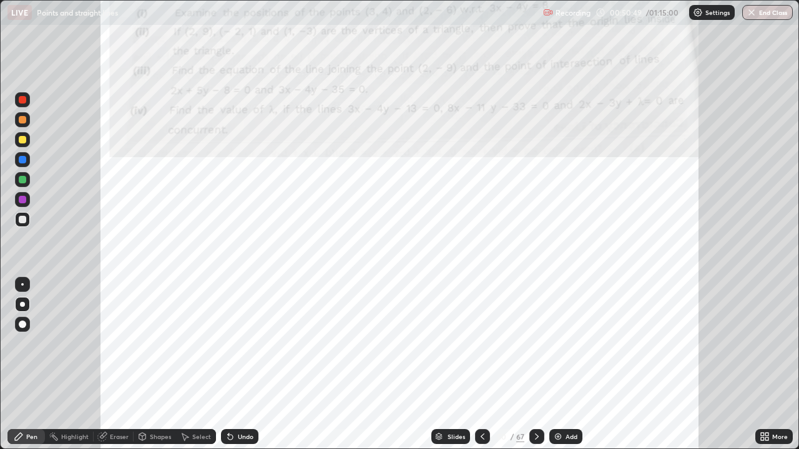
click at [536, 365] on icon at bounding box center [537, 437] width 4 height 6
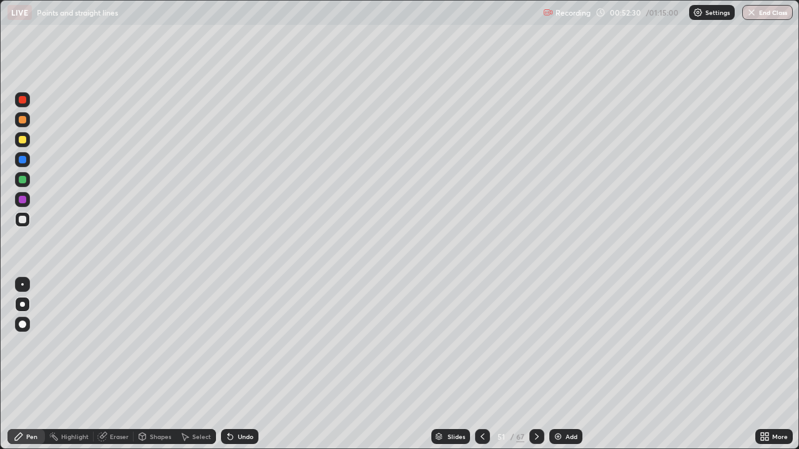
click at [119, 365] on div "Eraser" at bounding box center [119, 437] width 19 height 6
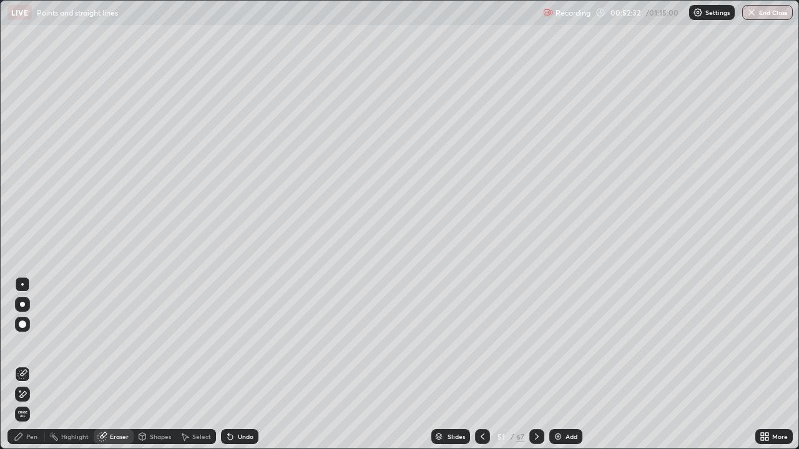
click at [29, 365] on div "Pen" at bounding box center [25, 437] width 37 height 15
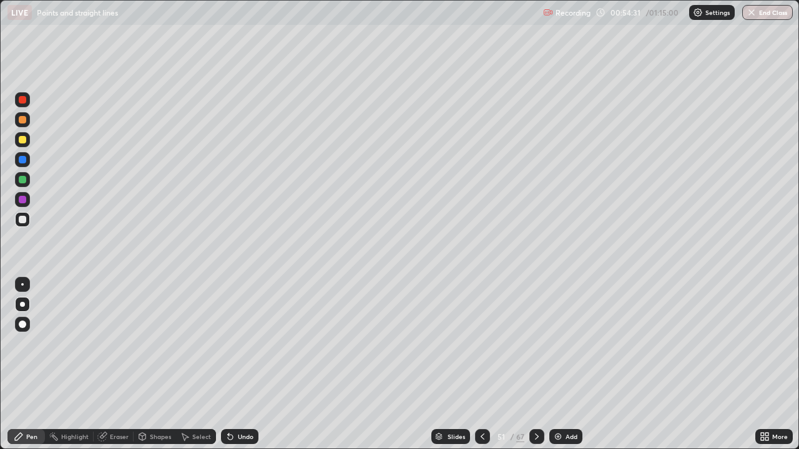
click at [481, 365] on icon at bounding box center [483, 437] width 10 height 10
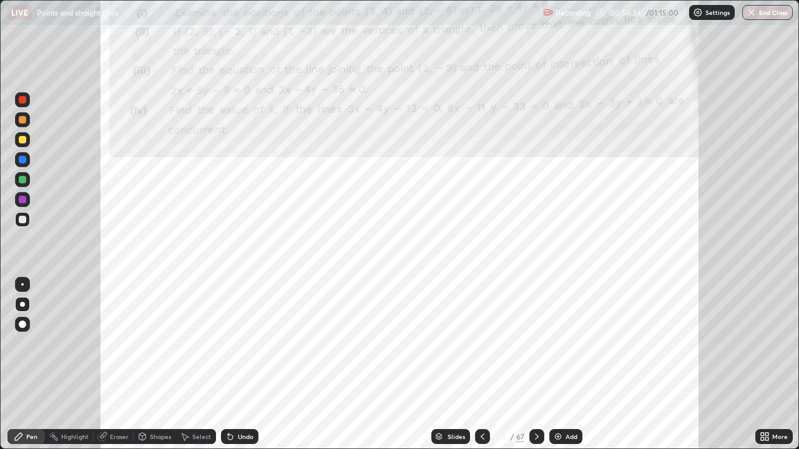
click at [536, 365] on icon at bounding box center [537, 437] width 10 height 10
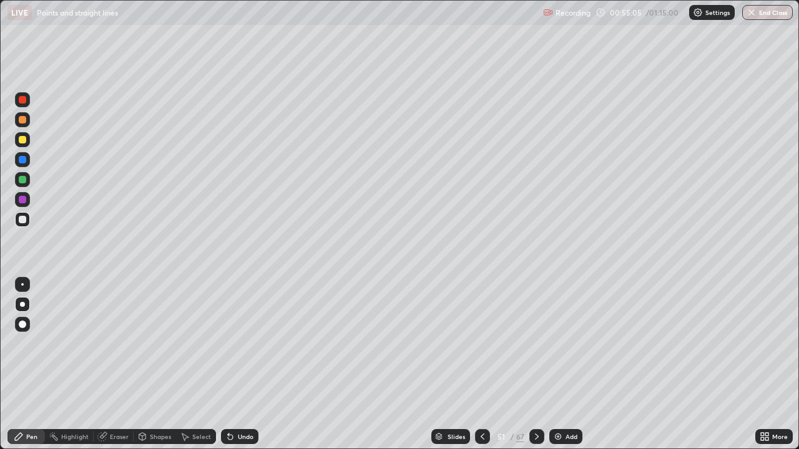
click at [486, 365] on div at bounding box center [482, 437] width 15 height 15
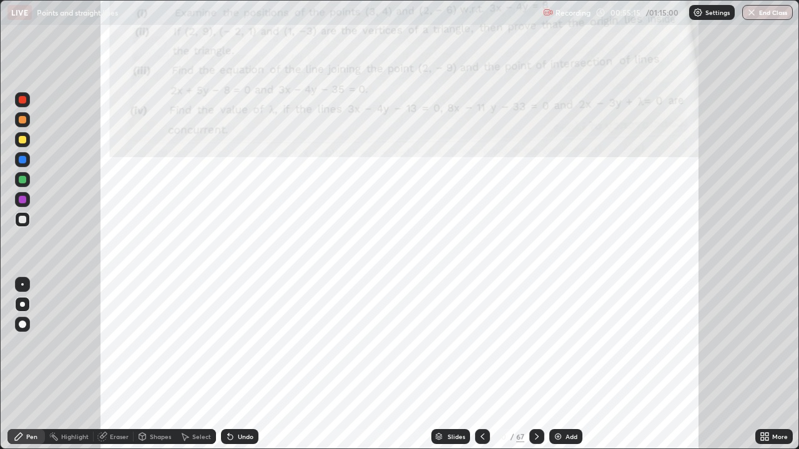
click at [555, 365] on img at bounding box center [558, 437] width 10 height 10
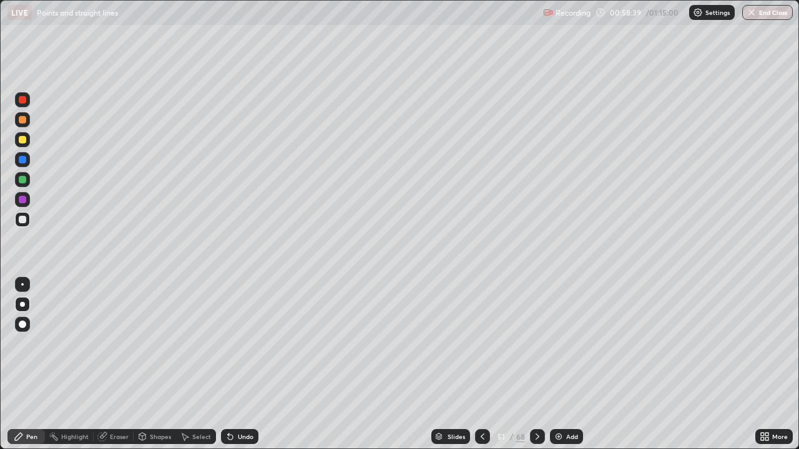
click at [536, 365] on icon at bounding box center [538, 437] width 4 height 6
click at [536, 365] on icon at bounding box center [538, 437] width 10 height 10
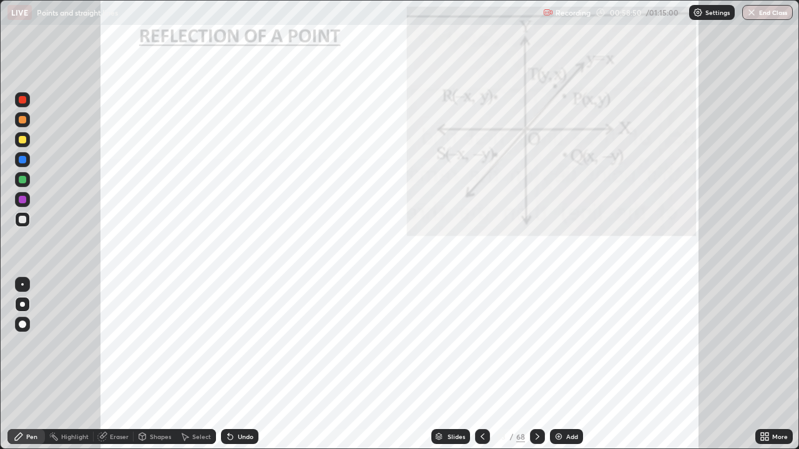
click at [539, 365] on div at bounding box center [537, 437] width 15 height 15
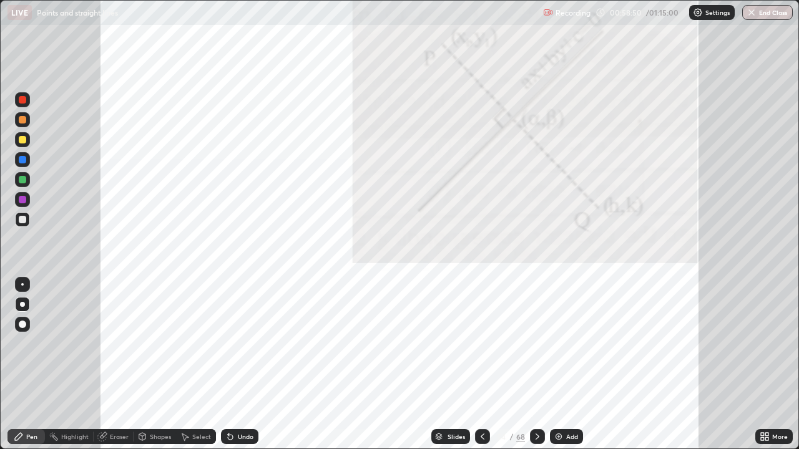
click at [533, 365] on icon at bounding box center [538, 437] width 10 height 10
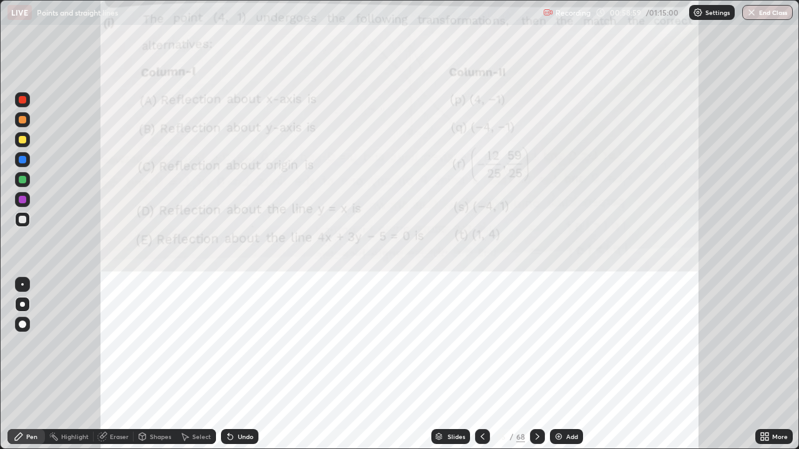
click at [536, 365] on icon at bounding box center [538, 437] width 10 height 10
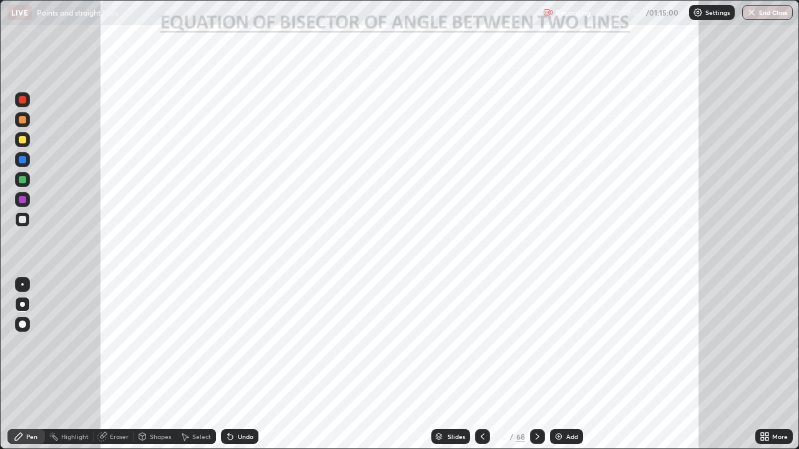
click at [481, 365] on icon at bounding box center [483, 437] width 10 height 10
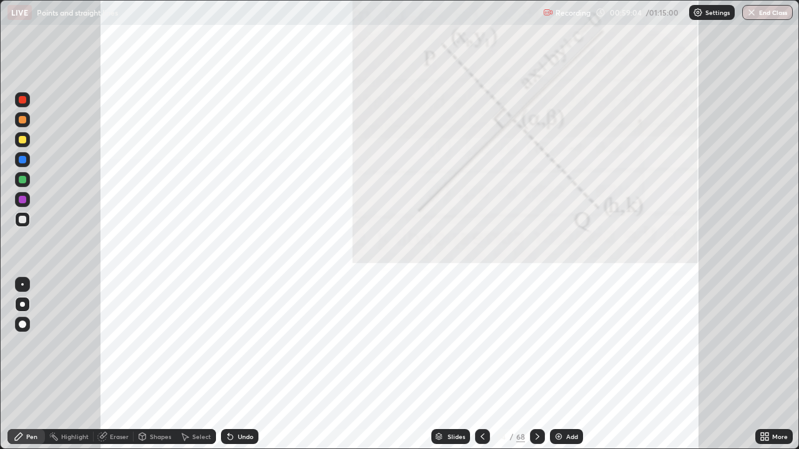
click at [481, 365] on icon at bounding box center [483, 437] width 10 height 10
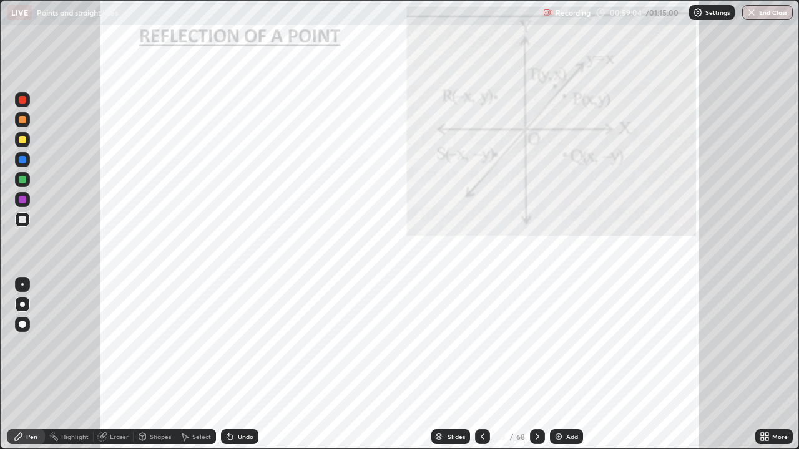
click at [481, 365] on icon at bounding box center [483, 437] width 4 height 6
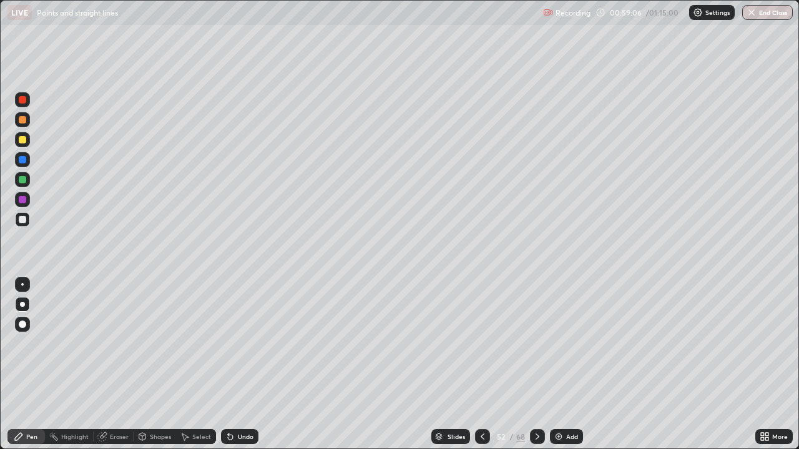
click at [536, 365] on icon at bounding box center [538, 437] width 10 height 10
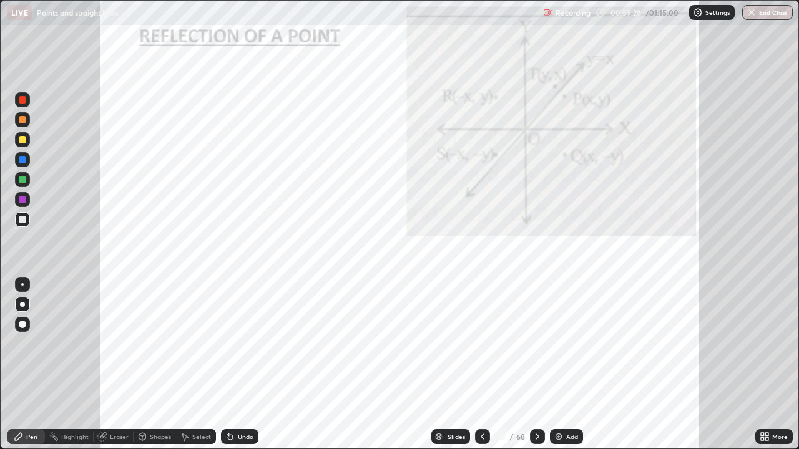
click at [21, 162] on div at bounding box center [22, 159] width 7 height 7
click at [238, 365] on div "Undo" at bounding box center [246, 437] width 16 height 6
click at [237, 365] on div "Undo" at bounding box center [239, 437] width 37 height 15
click at [239, 365] on div "Undo" at bounding box center [239, 437] width 37 height 15
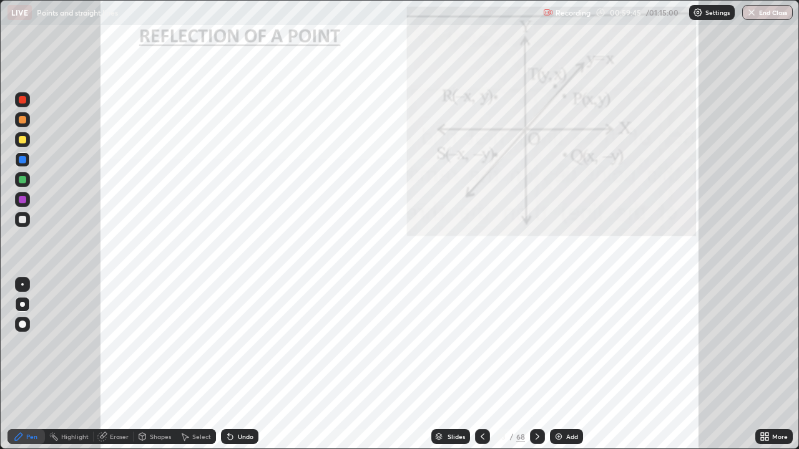
click at [238, 365] on div "Undo" at bounding box center [239, 437] width 37 height 15
click at [243, 365] on div "Undo" at bounding box center [239, 437] width 37 height 15
click at [240, 365] on div "Undo" at bounding box center [239, 437] width 37 height 15
click at [21, 103] on div at bounding box center [22, 99] width 7 height 7
click at [235, 365] on div "Undo" at bounding box center [239, 437] width 37 height 15
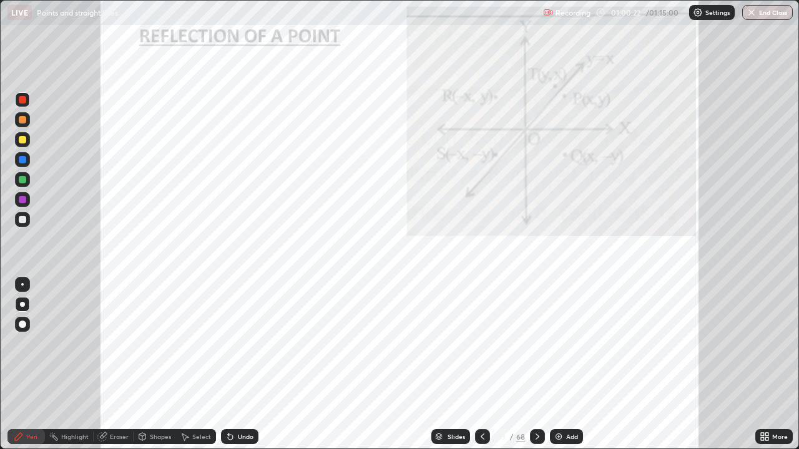
click at [241, 365] on div "Undo" at bounding box center [246, 437] width 16 height 6
click at [27, 365] on div at bounding box center [22, 350] width 20 height 150
click at [537, 365] on icon at bounding box center [538, 437] width 10 height 10
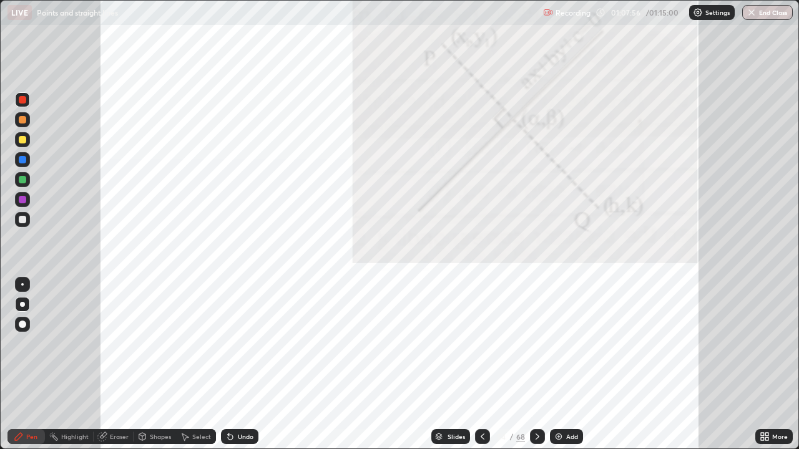
click at [536, 365] on icon at bounding box center [538, 437] width 10 height 10
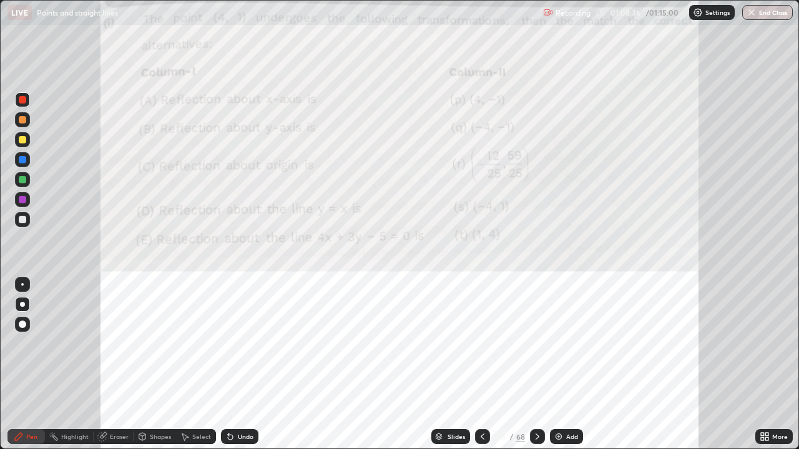
click at [483, 365] on icon at bounding box center [483, 437] width 10 height 10
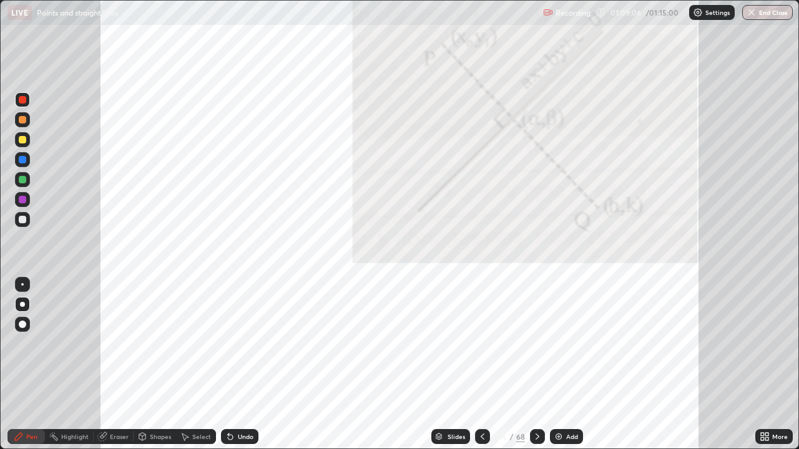
click at [536, 365] on icon at bounding box center [538, 437] width 10 height 10
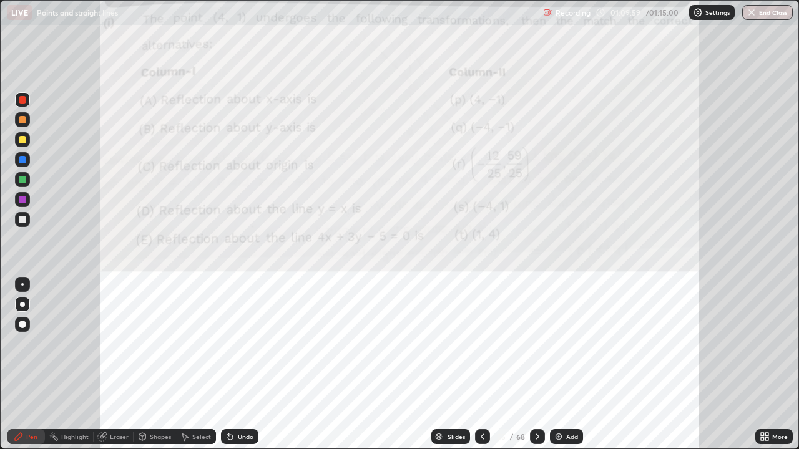
click at [481, 365] on icon at bounding box center [483, 437] width 10 height 10
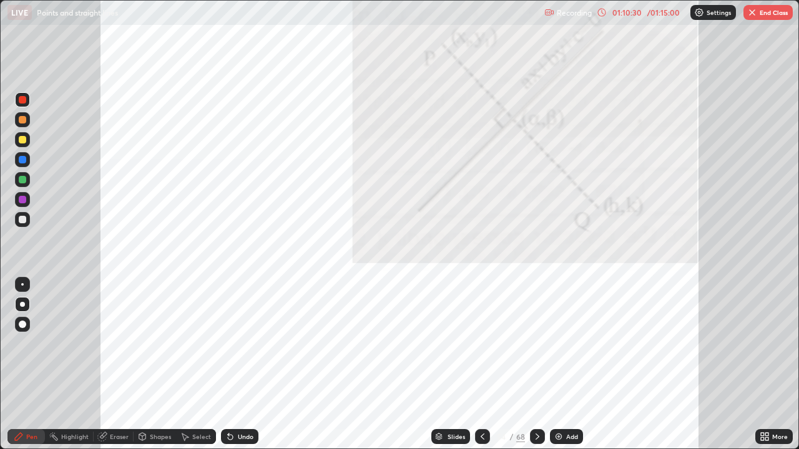
click at [537, 365] on icon at bounding box center [538, 437] width 10 height 10
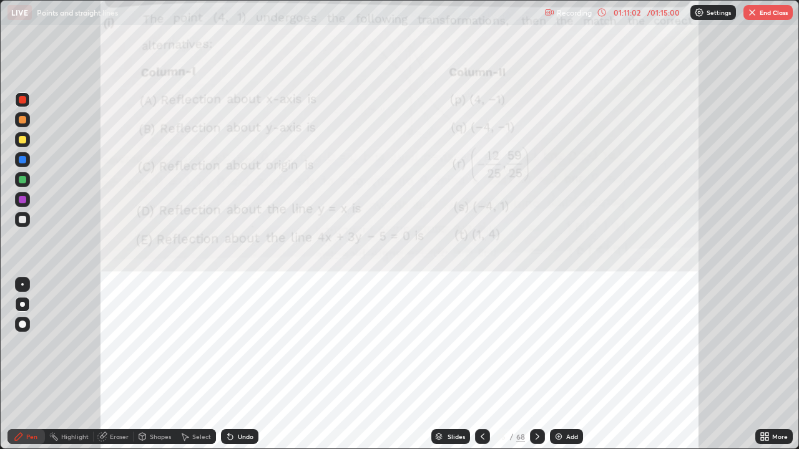
click at [483, 365] on icon at bounding box center [483, 437] width 10 height 10
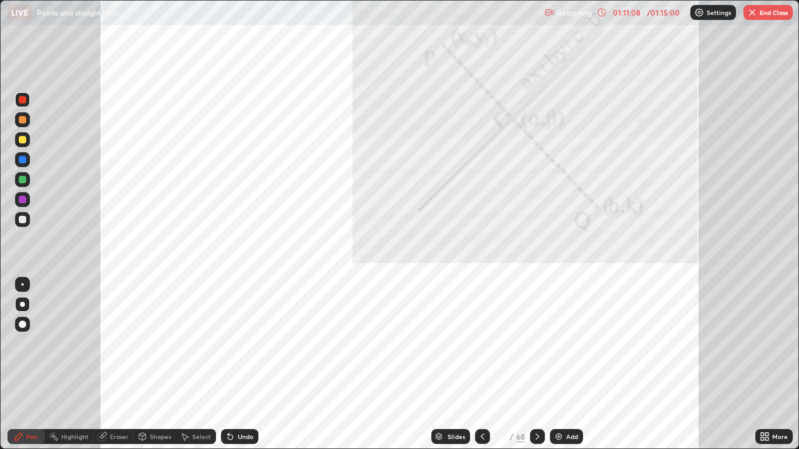
click at [536, 365] on icon at bounding box center [538, 437] width 10 height 10
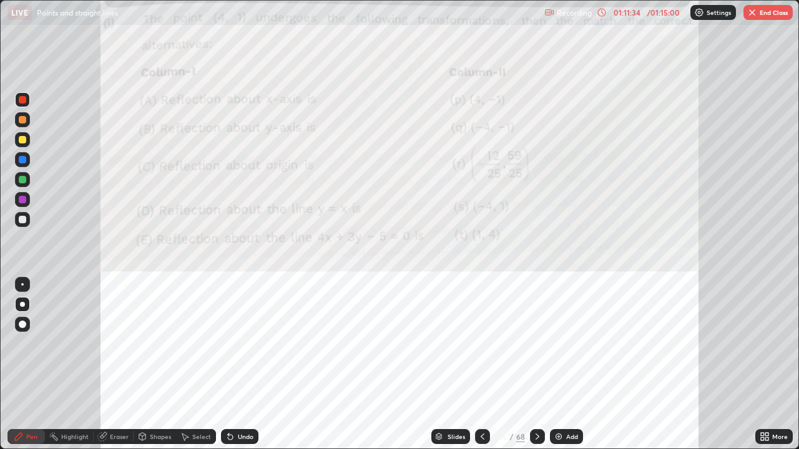
click at [538, 365] on icon at bounding box center [538, 437] width 10 height 10
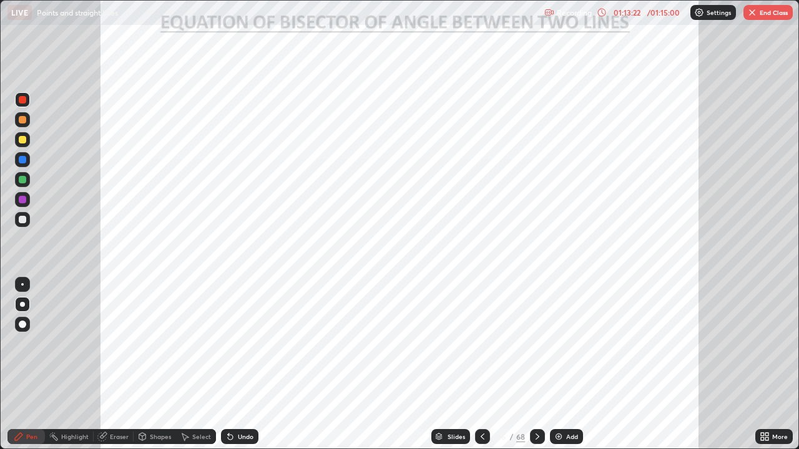
click at [481, 365] on icon at bounding box center [483, 437] width 10 height 10
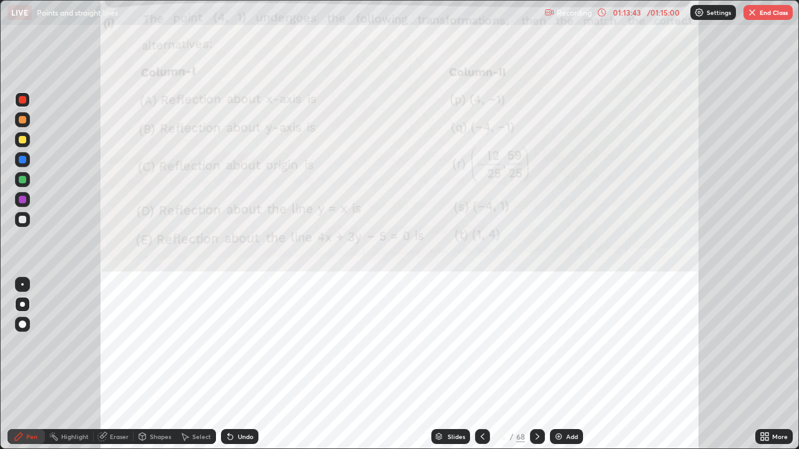
click at [479, 365] on icon at bounding box center [483, 437] width 10 height 10
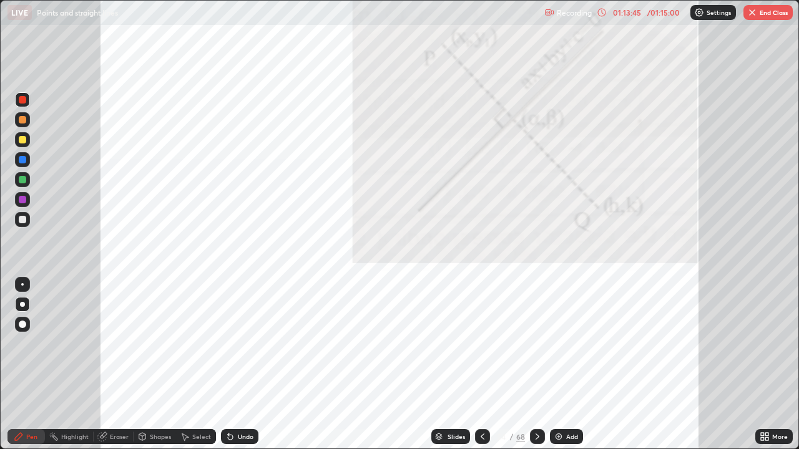
click at [481, 365] on icon at bounding box center [483, 437] width 10 height 10
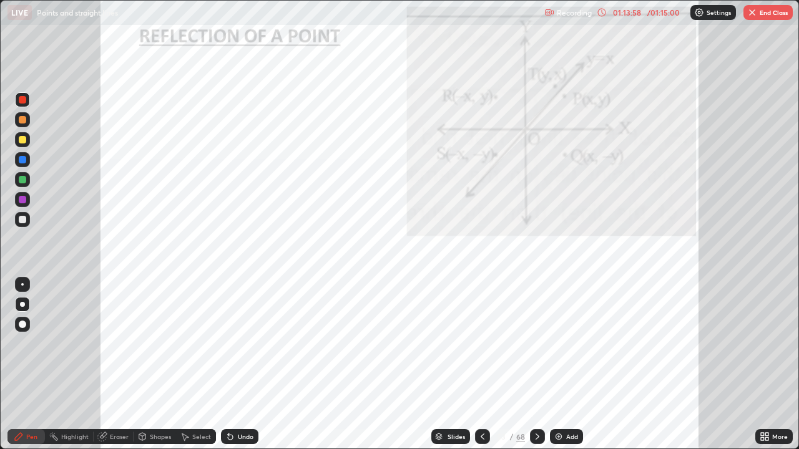
click at [536, 365] on icon at bounding box center [538, 437] width 4 height 6
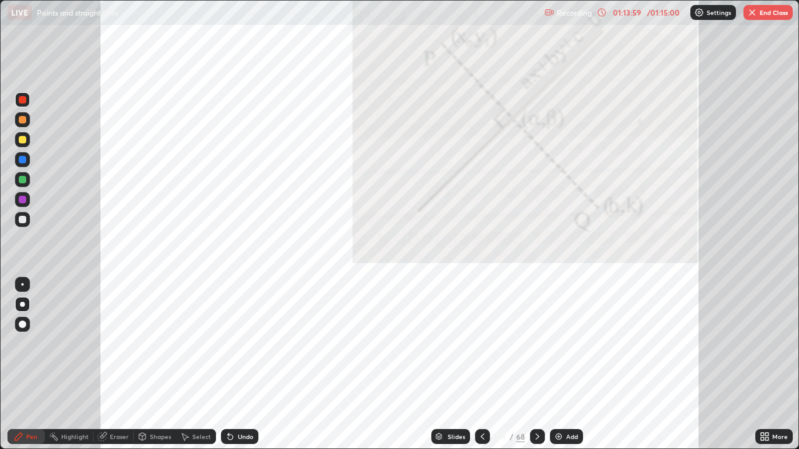
click at [534, 365] on icon at bounding box center [538, 437] width 10 height 10
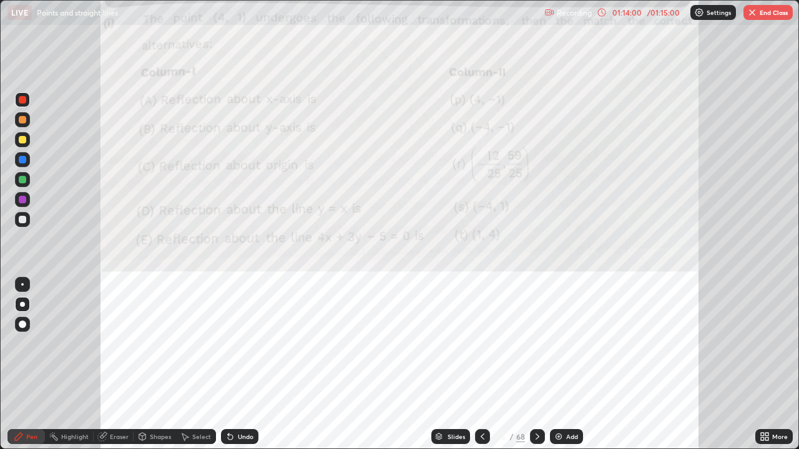
click at [534, 365] on icon at bounding box center [538, 437] width 10 height 10
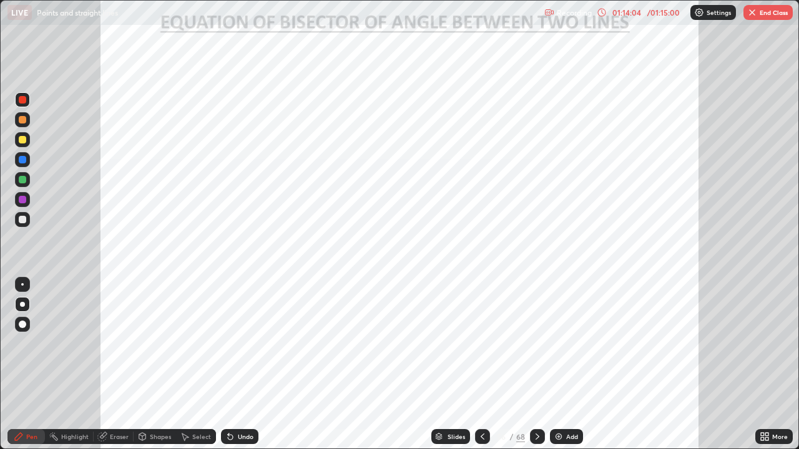
click at [154, 365] on div "Shapes" at bounding box center [160, 437] width 21 height 6
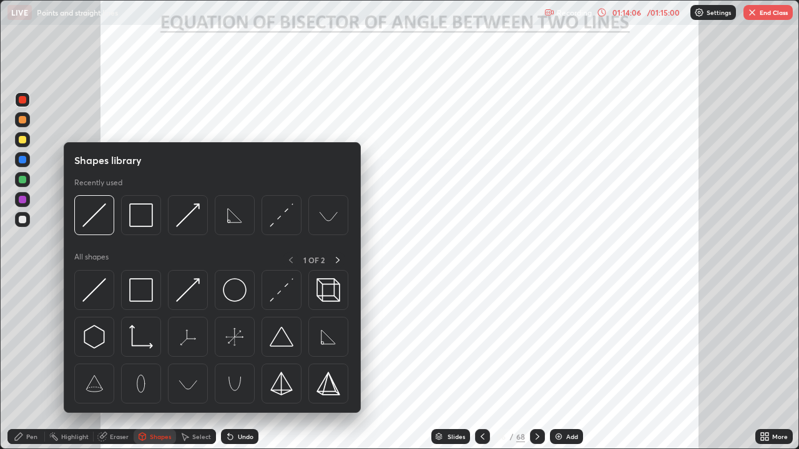
click at [35, 365] on div "Pen" at bounding box center [31, 437] width 11 height 6
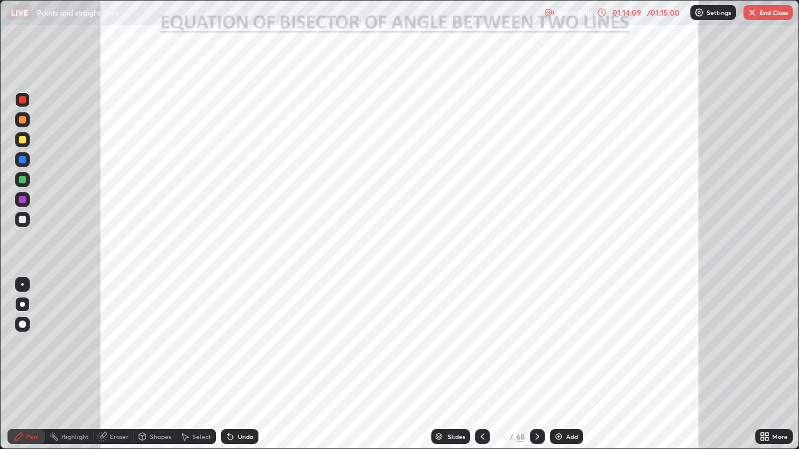
click at [115, 365] on div "Eraser" at bounding box center [114, 437] width 40 height 15
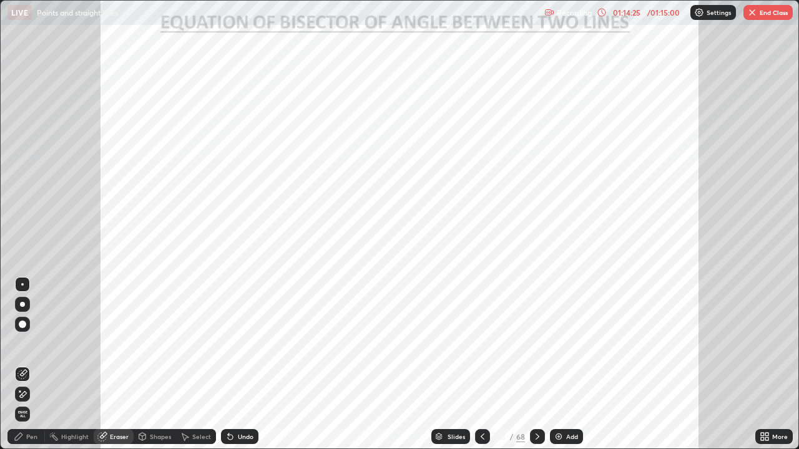
click at [34, 365] on div "Pen" at bounding box center [31, 437] width 11 height 6
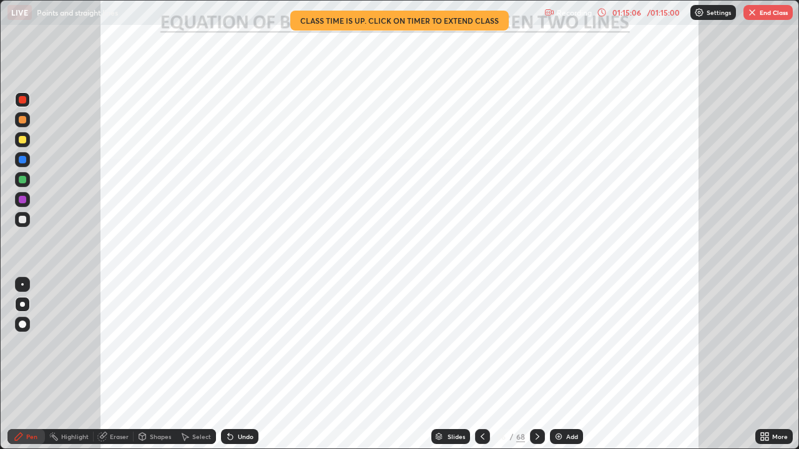
click at [22, 160] on div at bounding box center [22, 159] width 7 height 7
click at [24, 100] on div at bounding box center [22, 99] width 7 height 7
click at [22, 180] on div at bounding box center [22, 179] width 7 height 7
click at [762, 17] on button "End Class" at bounding box center [768, 12] width 49 height 15
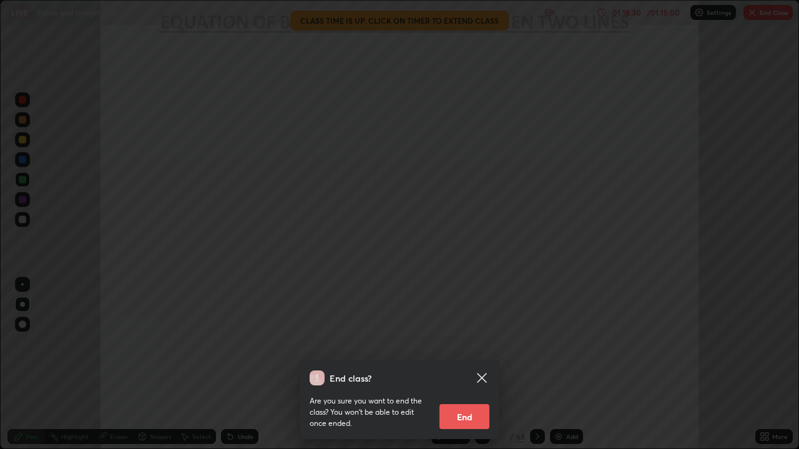
click at [484, 365] on icon at bounding box center [481, 377] width 9 height 9
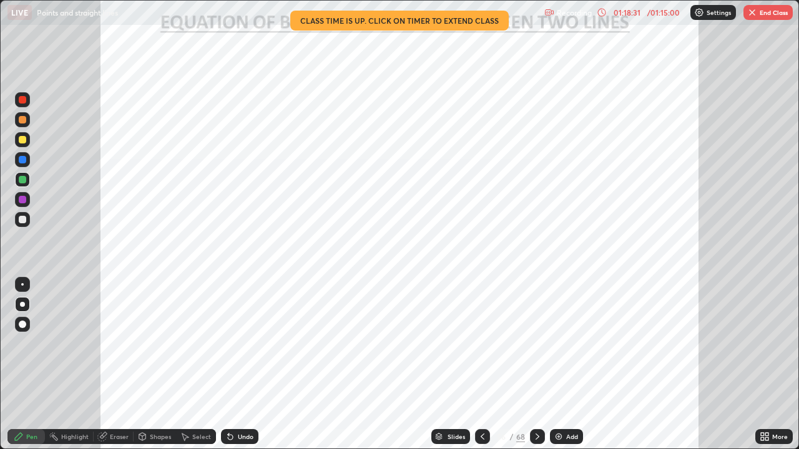
click at [773, 365] on div "More" at bounding box center [780, 437] width 16 height 6
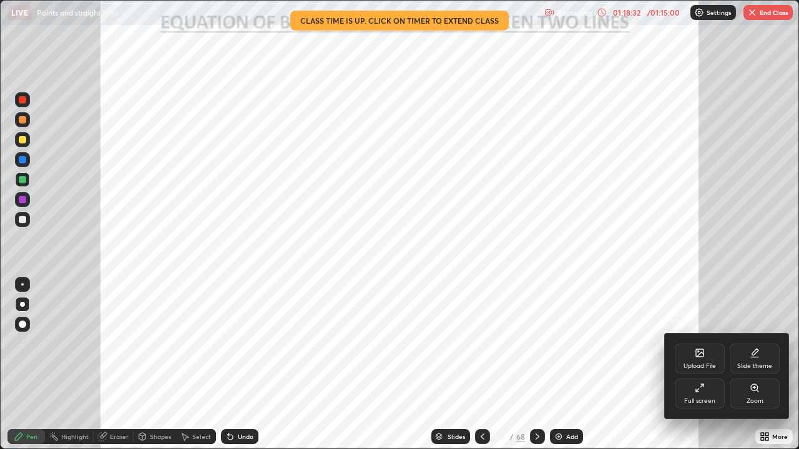
click at [700, 365] on icon at bounding box center [700, 388] width 10 height 10
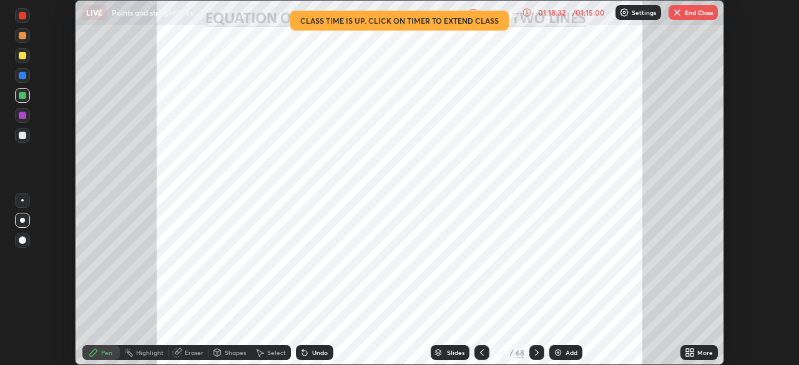
scroll to position [62062, 61629]
click at [690, 15] on button "End Class" at bounding box center [693, 12] width 49 height 15
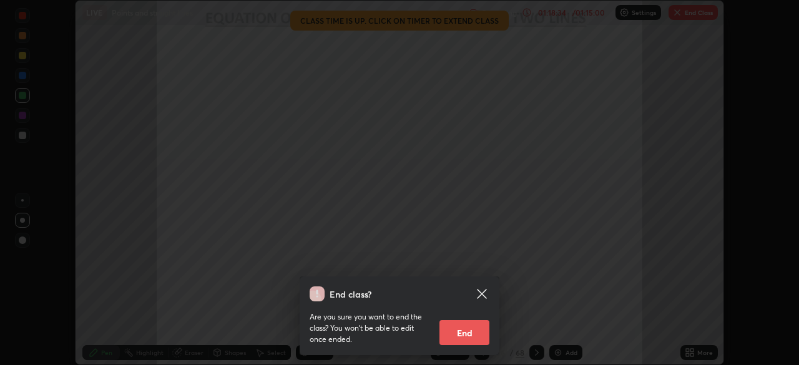
click at [464, 330] on button "End" at bounding box center [464, 332] width 50 height 25
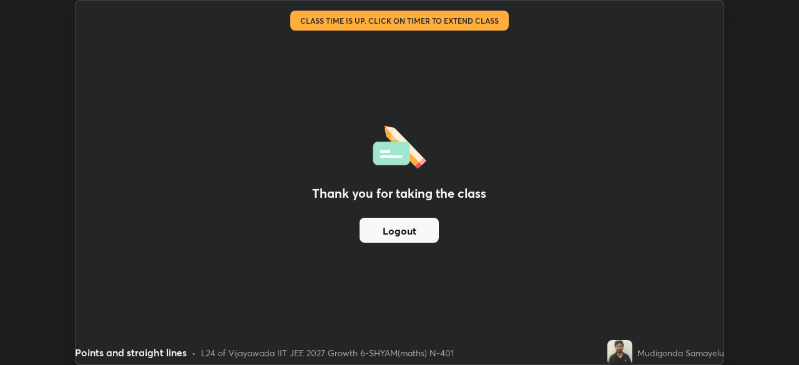
click at [410, 230] on button "Logout" at bounding box center [399, 230] width 79 height 25
